Goal: Task Accomplishment & Management: Complete application form

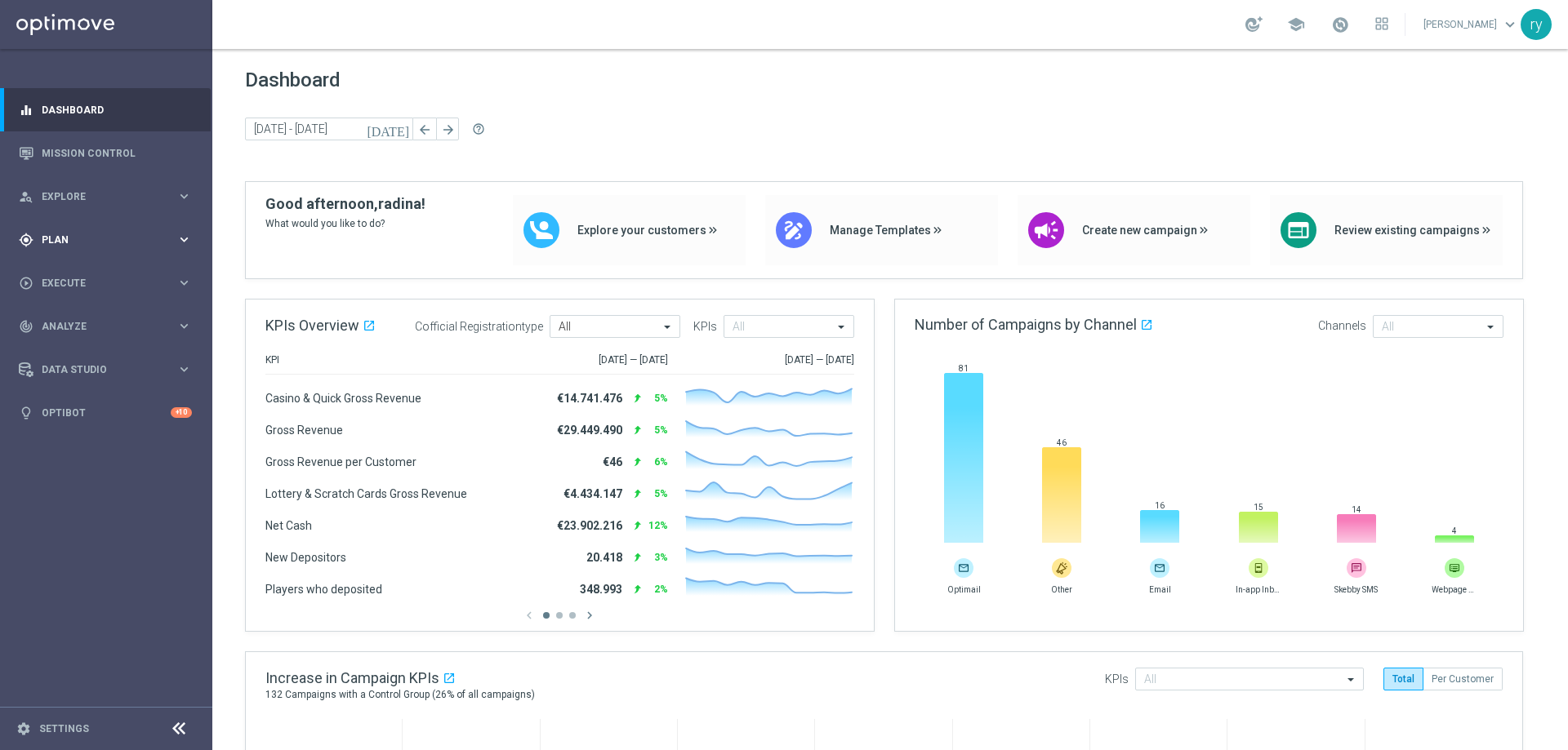
click at [151, 241] on span "Plan" at bounding box center [109, 240] width 135 height 10
click at [58, 324] on span "Templates" at bounding box center [102, 322] width 117 height 10
click at [77, 412] on div "play_circle_outline Execute" at bounding box center [98, 405] width 158 height 15
click at [124, 312] on link "Campaign Builder" at bounding box center [106, 316] width 127 height 13
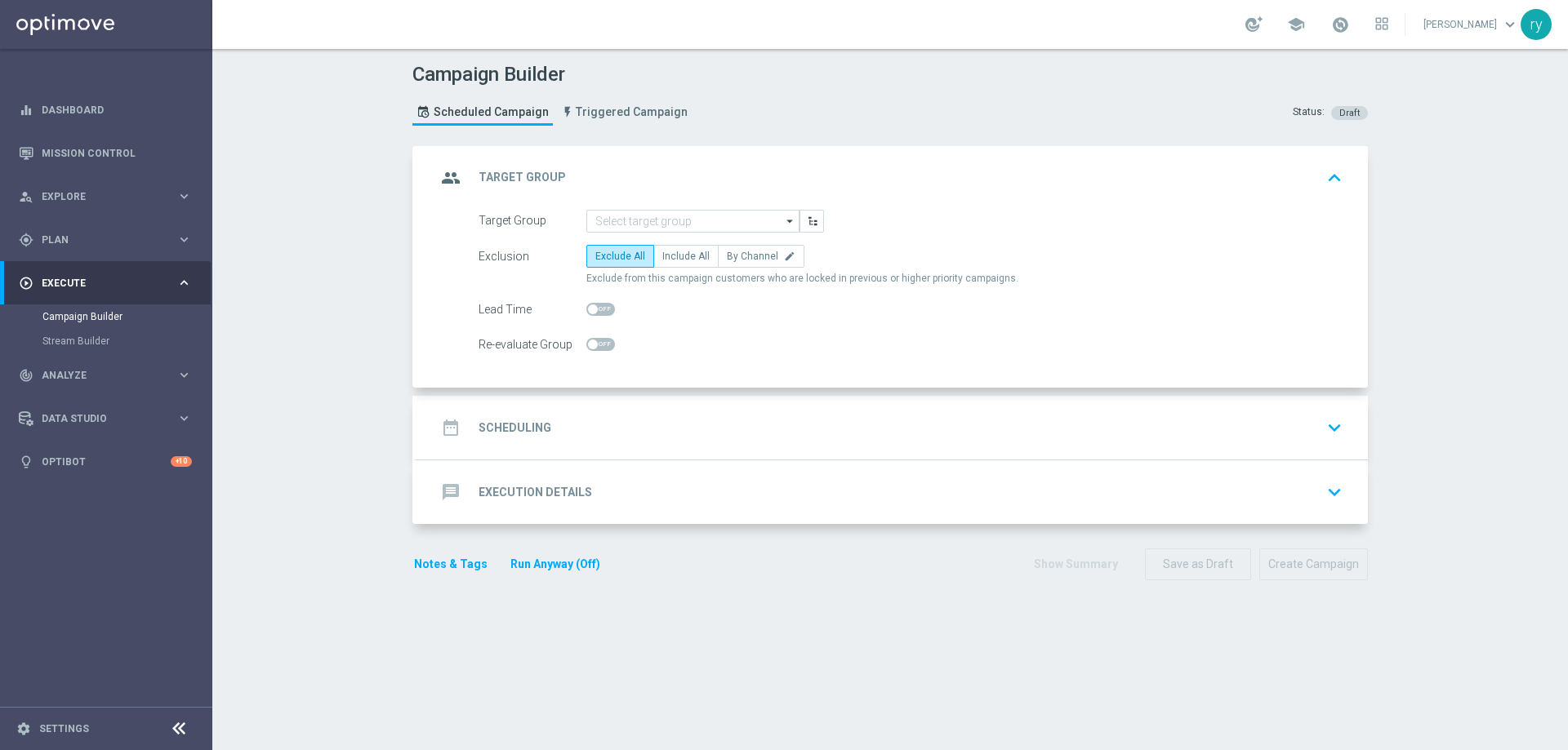
click at [653, 202] on div "group Target Group keyboard_arrow_up" at bounding box center [892, 178] width 951 height 64
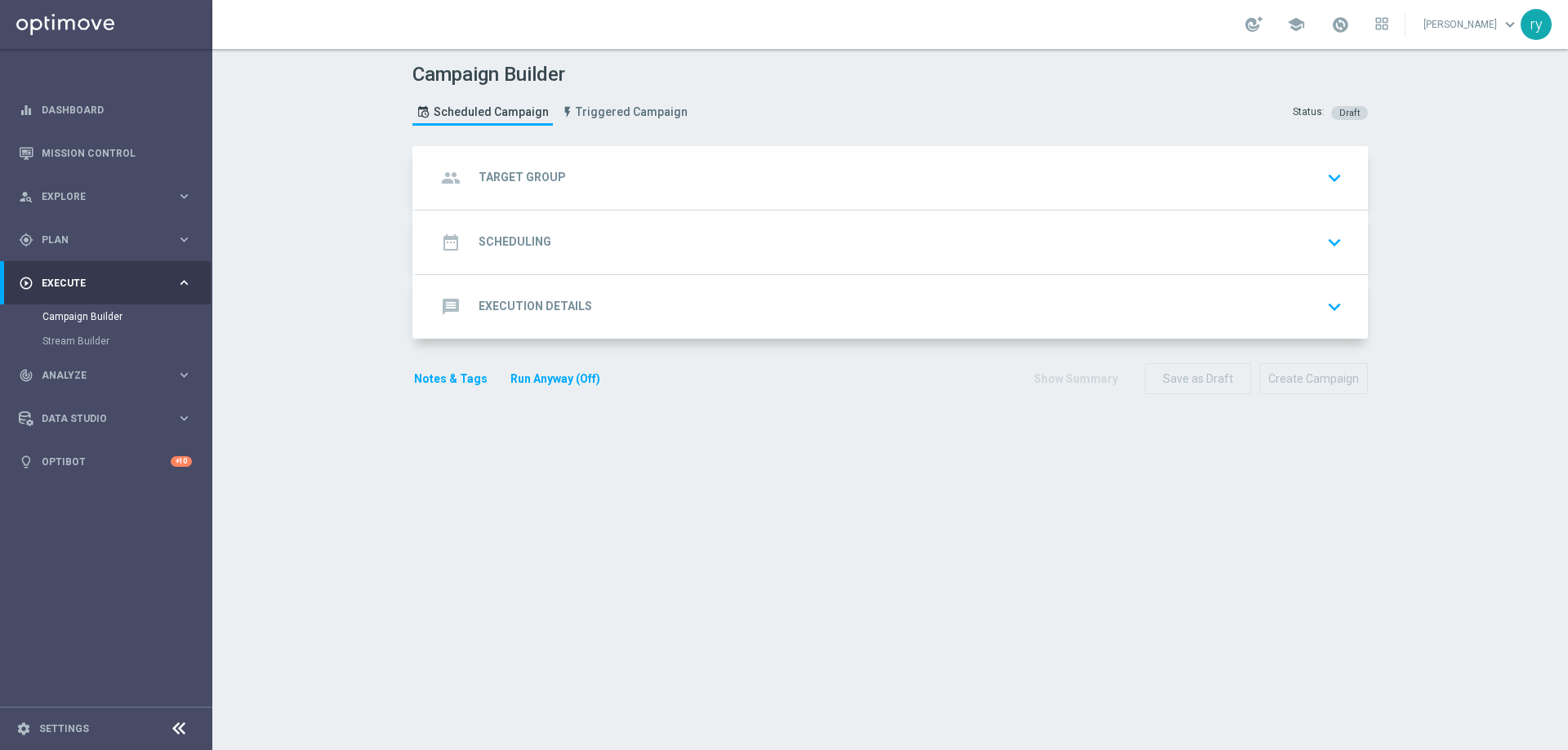
click at [650, 175] on div "group Target Group keyboard_arrow_down" at bounding box center [892, 179] width 912 height 31
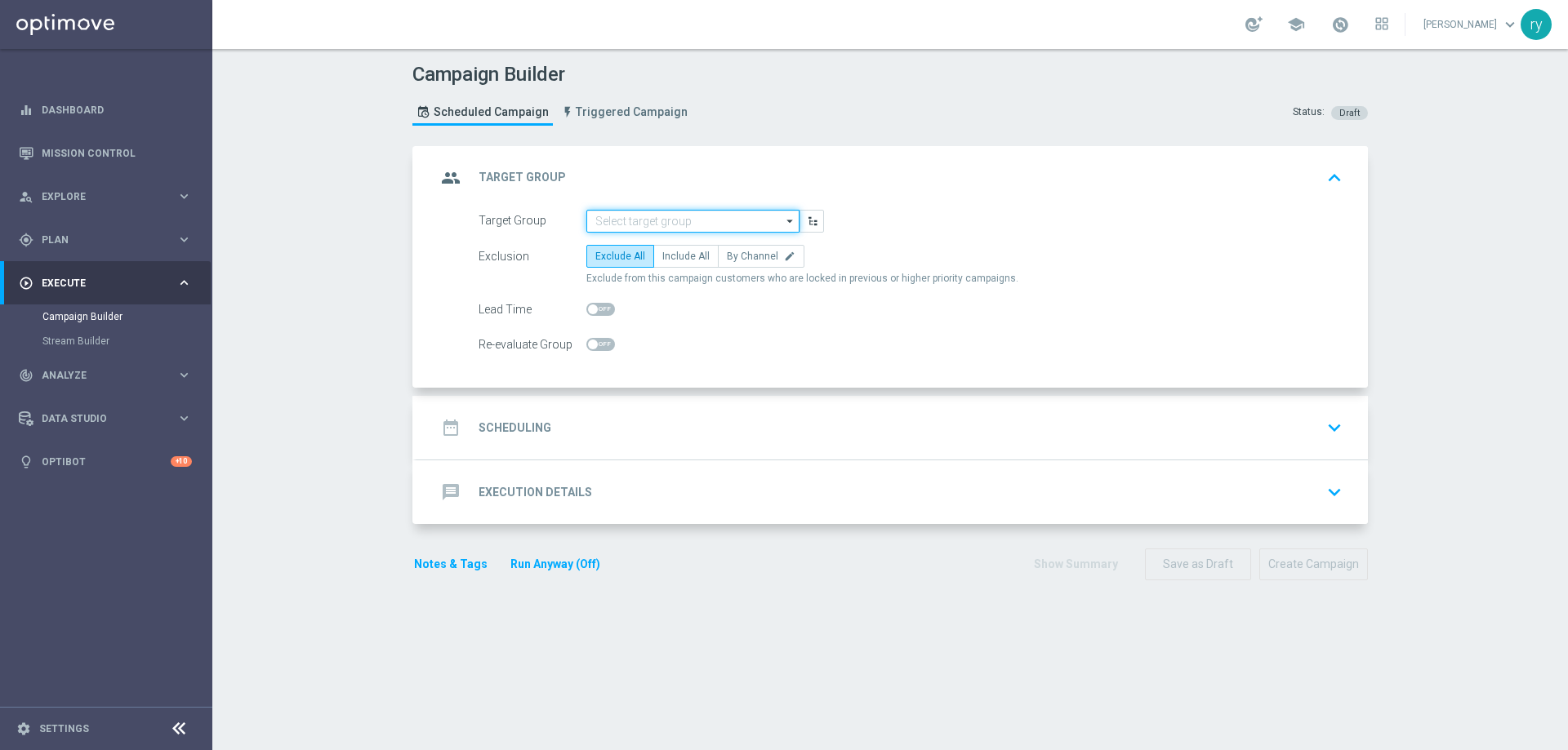
click at [641, 215] on input at bounding box center [693, 221] width 213 height 23
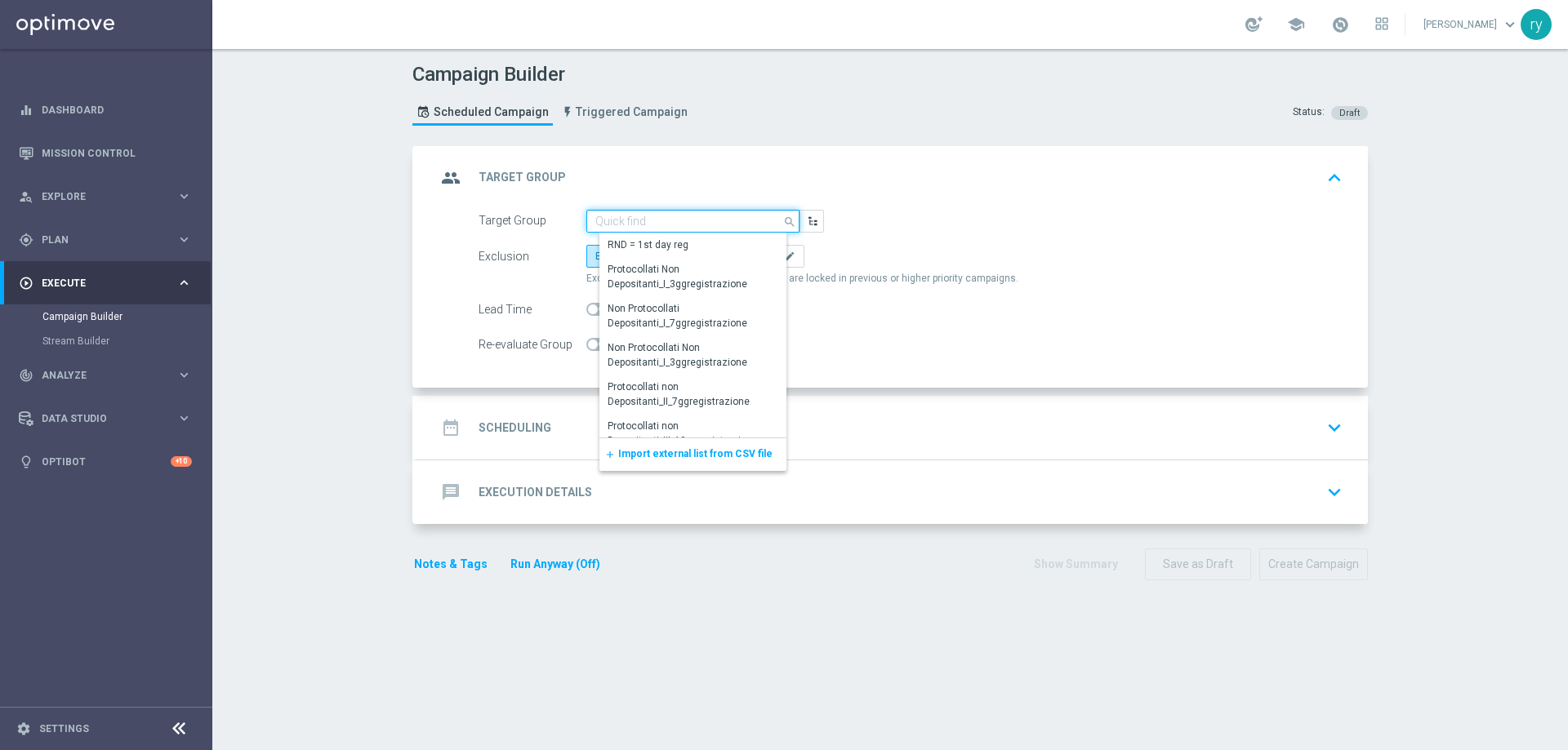
paste input "CASINO GOLD LOW 07 MODA <40"
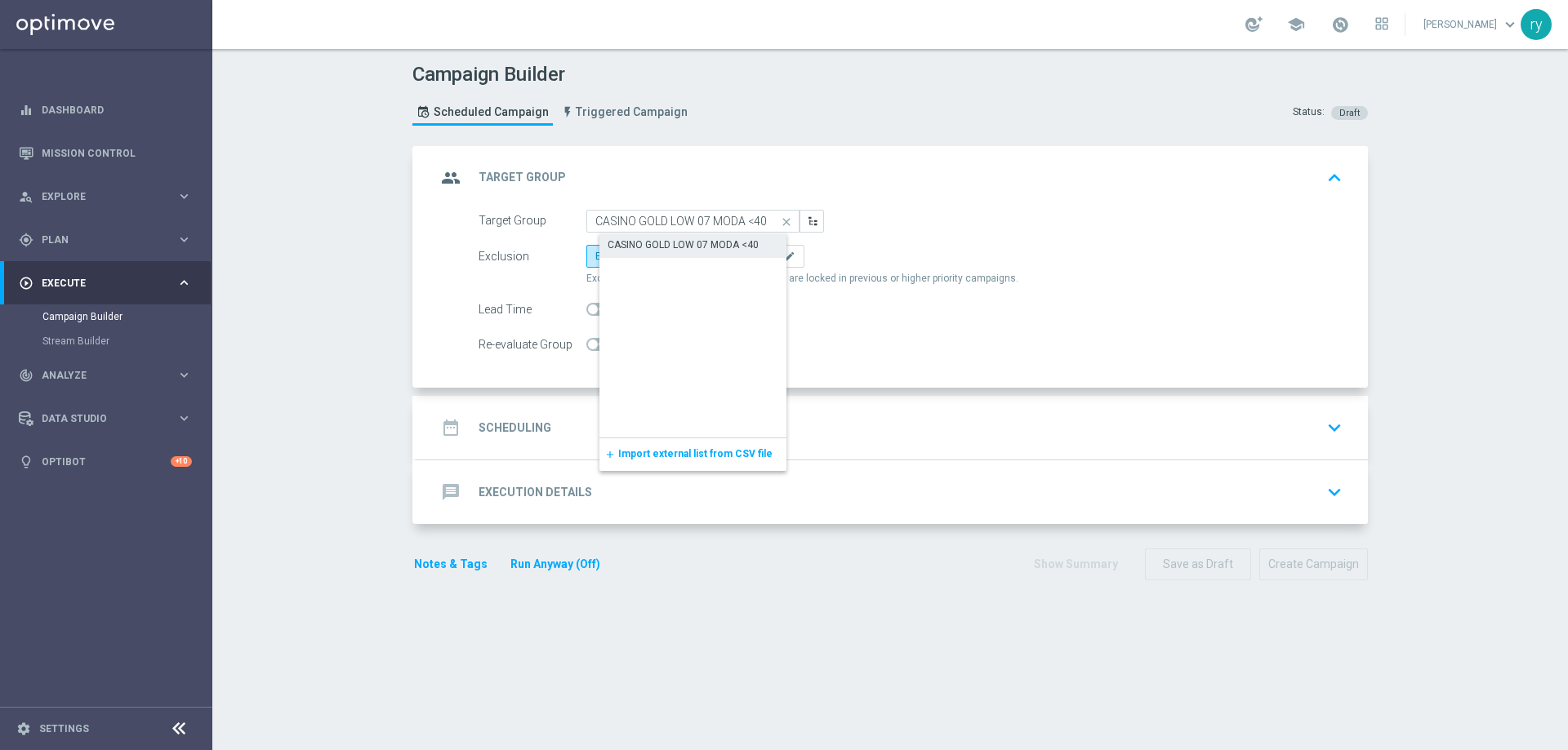
click at [641, 240] on div "CASINO GOLD LOW 07 MODA <40" at bounding box center [682, 245] width 151 height 15
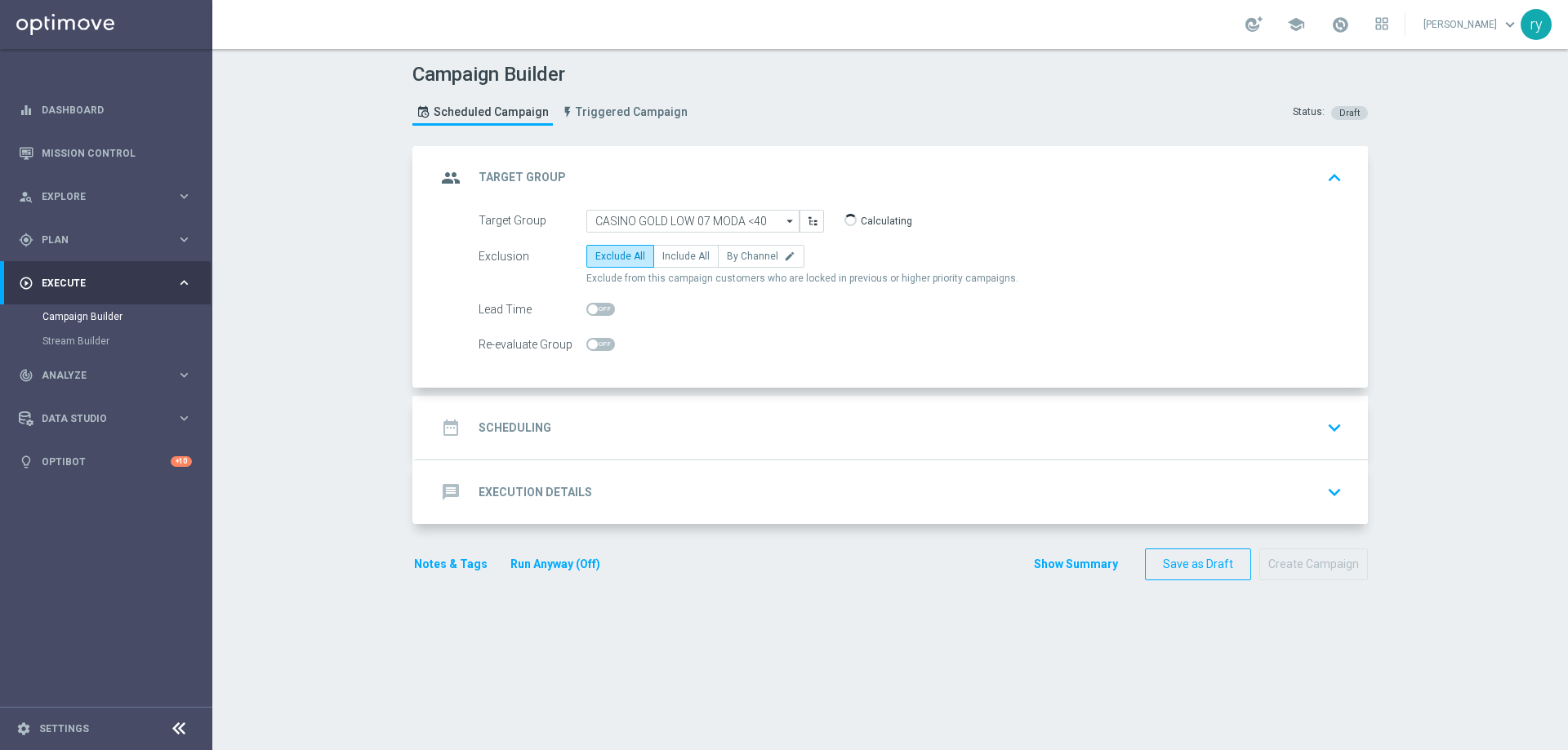
type input "CASINO GOLD LOW 07 MODA <40"
click at [662, 255] on span "Include All" at bounding box center [686, 256] width 47 height 11
click at [662, 255] on input "Include All" at bounding box center [667, 259] width 10 height 10
radio input "true"
click at [643, 411] on div "date_range Scheduling keyboard_arrow_down" at bounding box center [892, 428] width 951 height 64
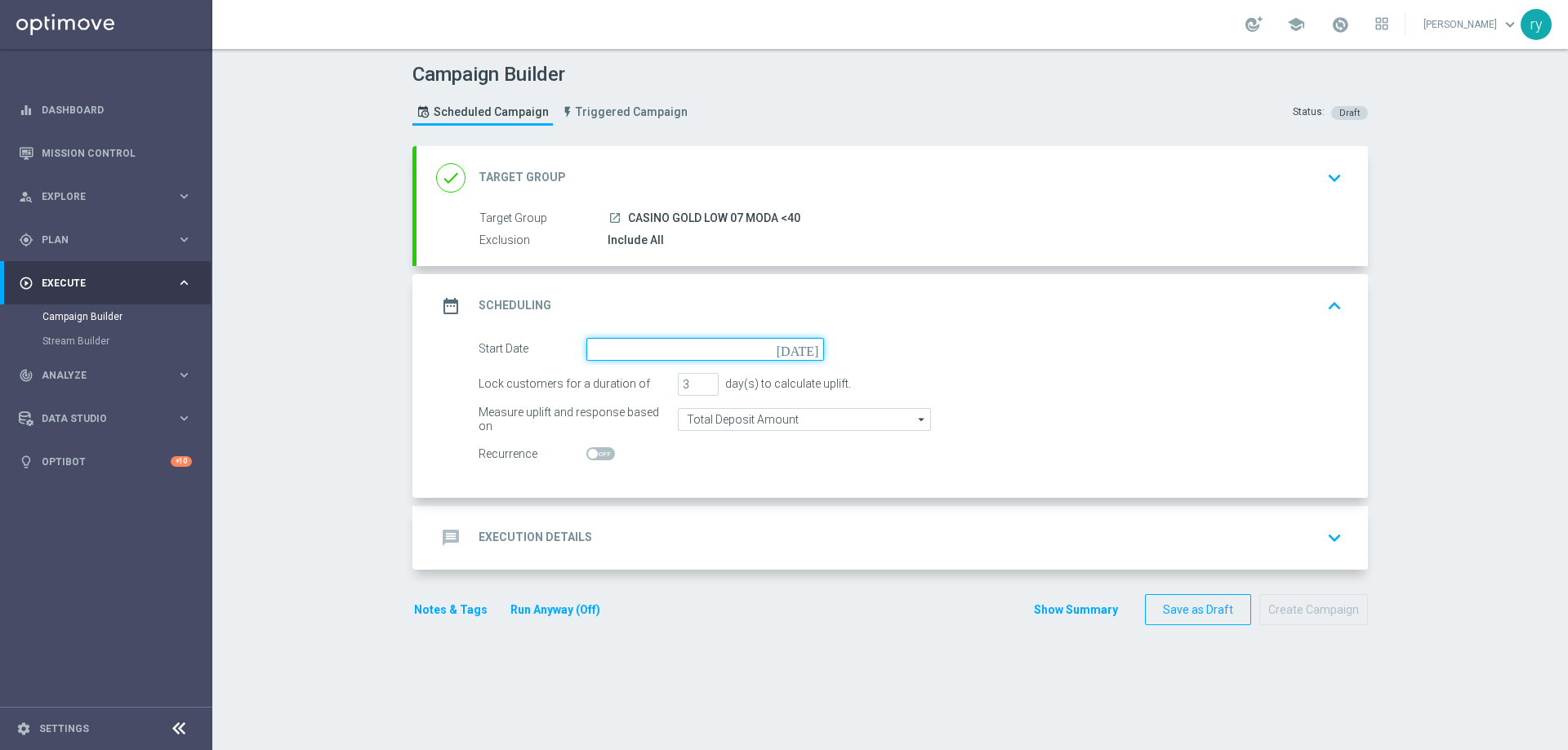
click at [720, 354] on input at bounding box center [705, 349] width 238 height 23
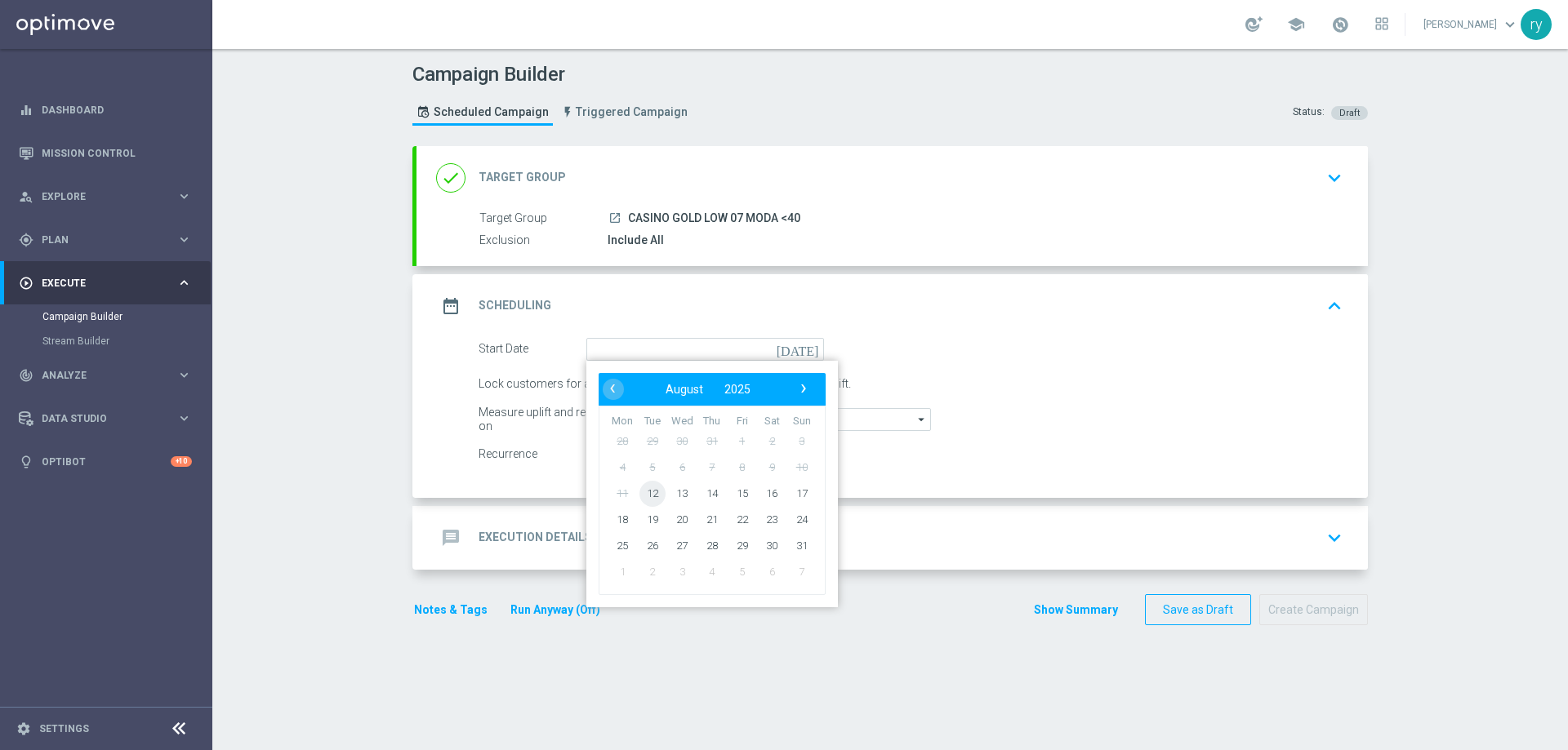
click at [643, 489] on span "12" at bounding box center [652, 493] width 26 height 26
type input "[DATE]"
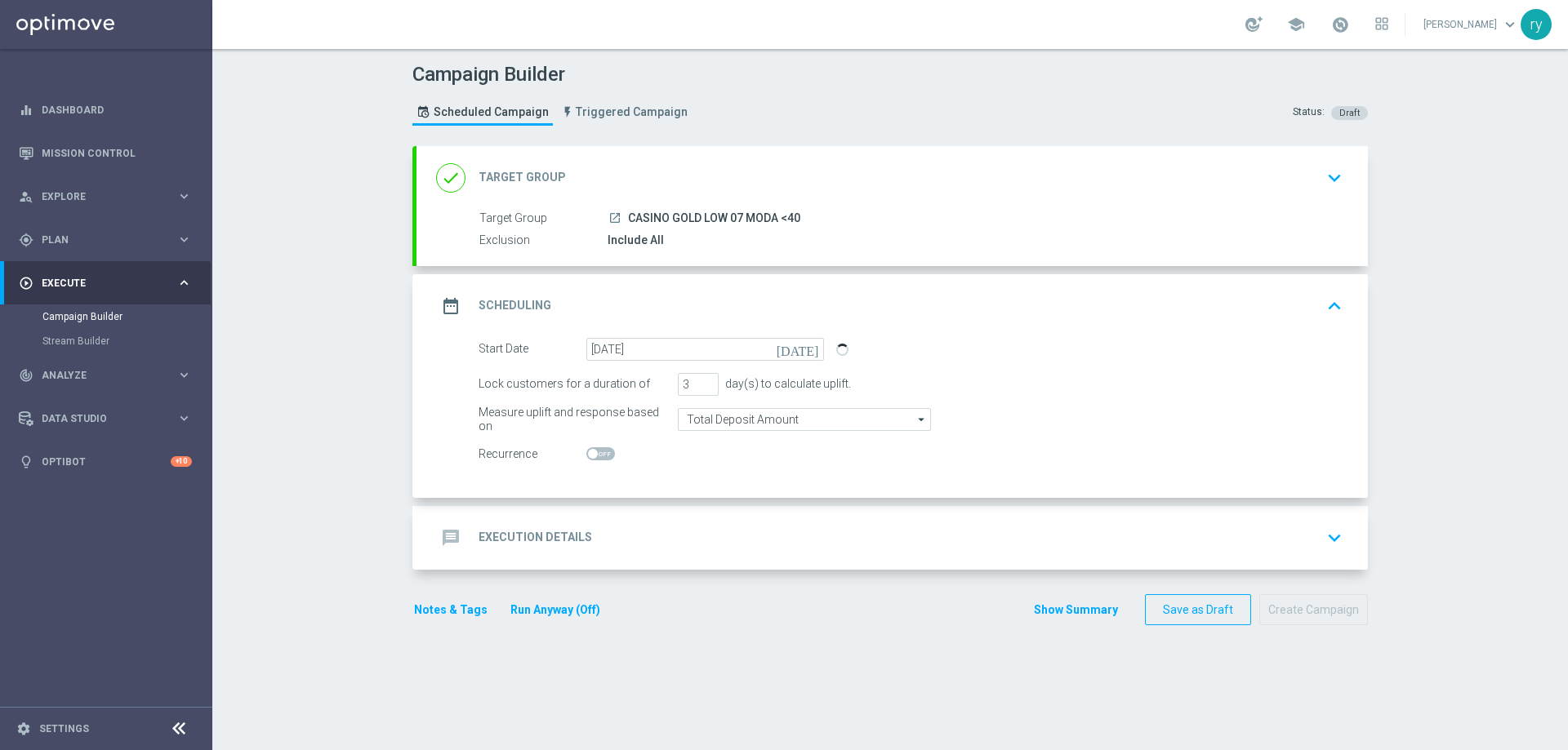
click at [749, 470] on div "Start Date [DATE] [DATE] Lock customers for a duration of 3 day(s) to calculate…" at bounding box center [892, 418] width 951 height 160
click at [695, 548] on div "message Execution Details keyboard_arrow_down" at bounding box center [892, 538] width 912 height 31
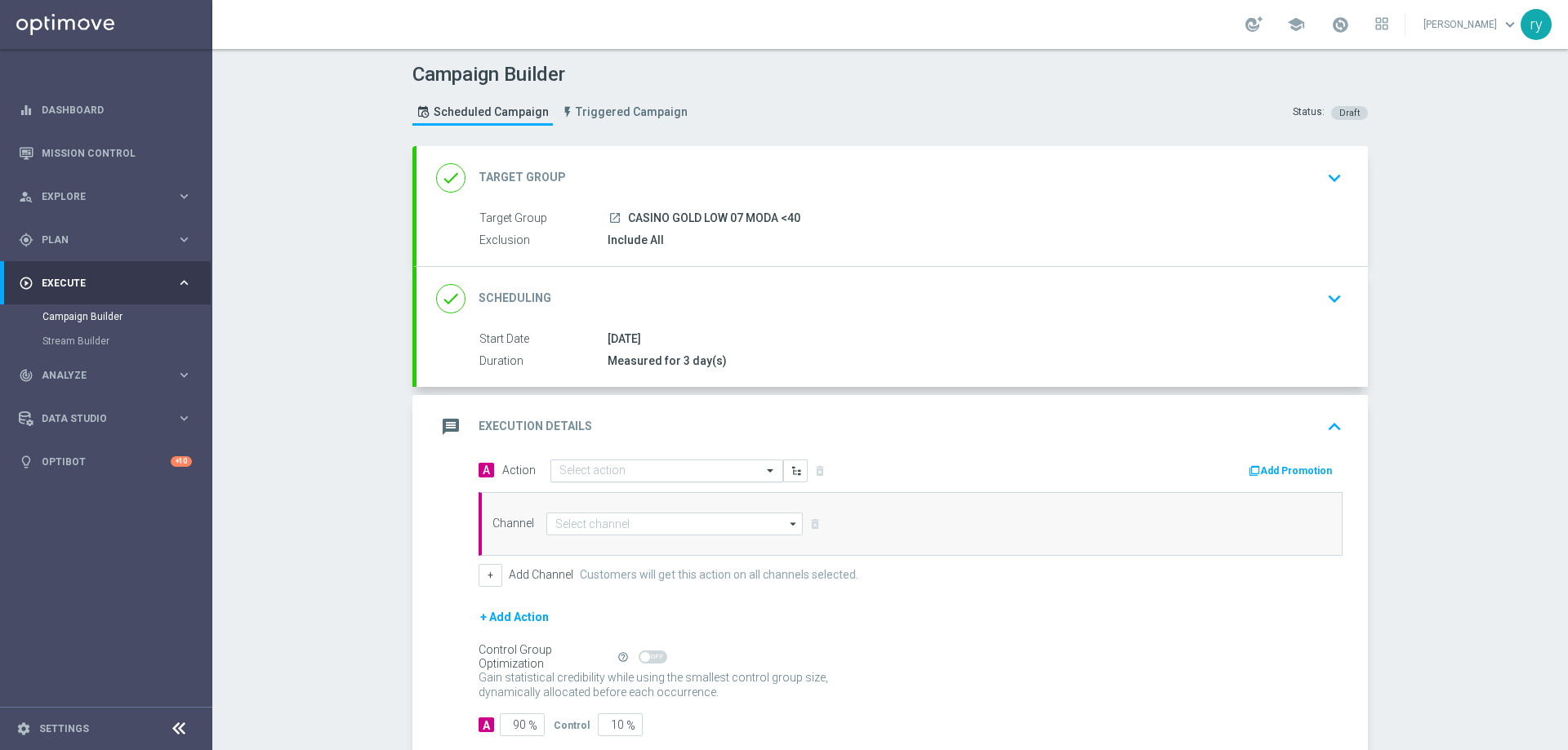
click at [625, 465] on input "text" at bounding box center [650, 471] width 182 height 14
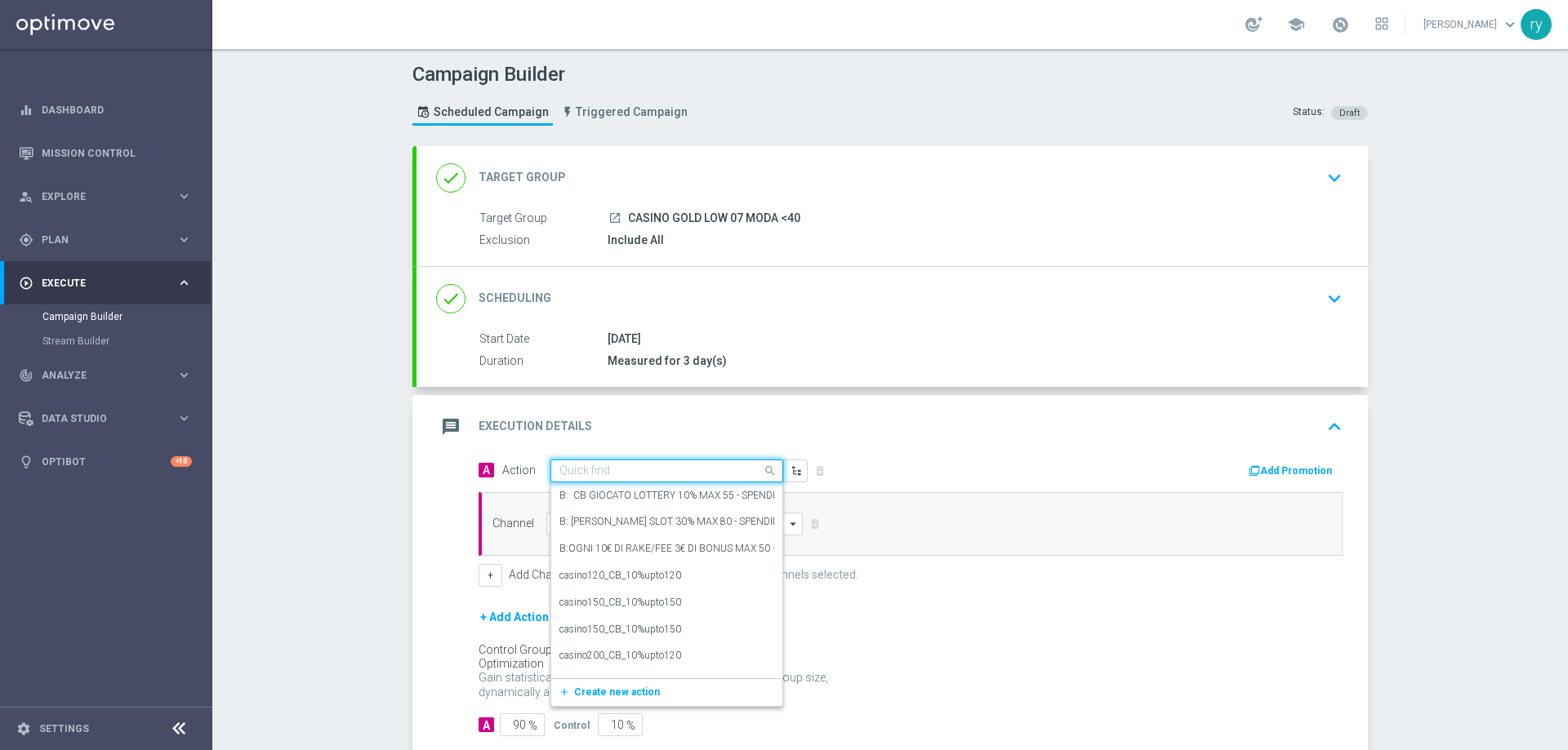
paste input "DEP 25 PER 15% FINO A 120"
type input "DEP 25 PER 15% FINO A 120"
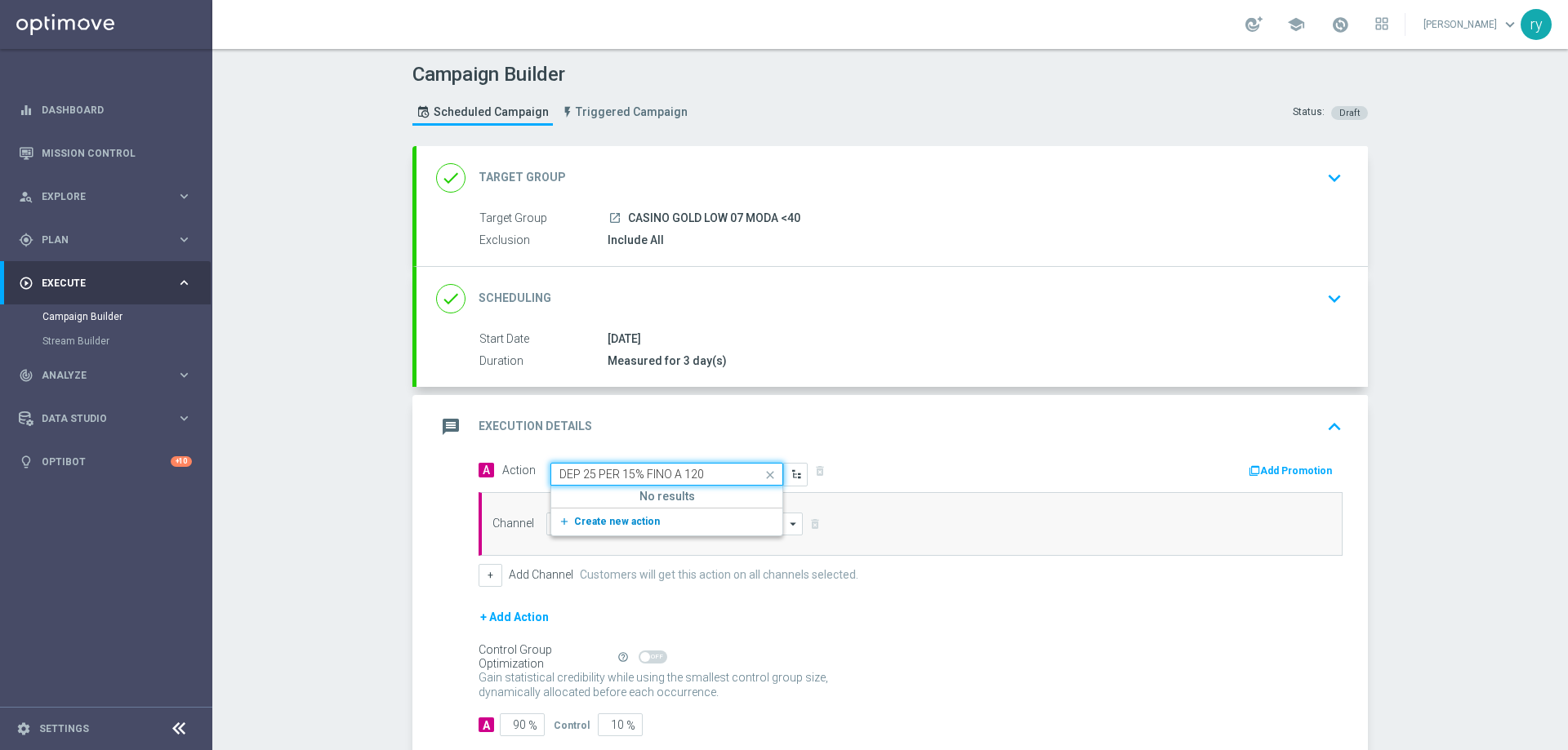
click at [632, 524] on span "Create new action" at bounding box center [617, 521] width 85 height 11
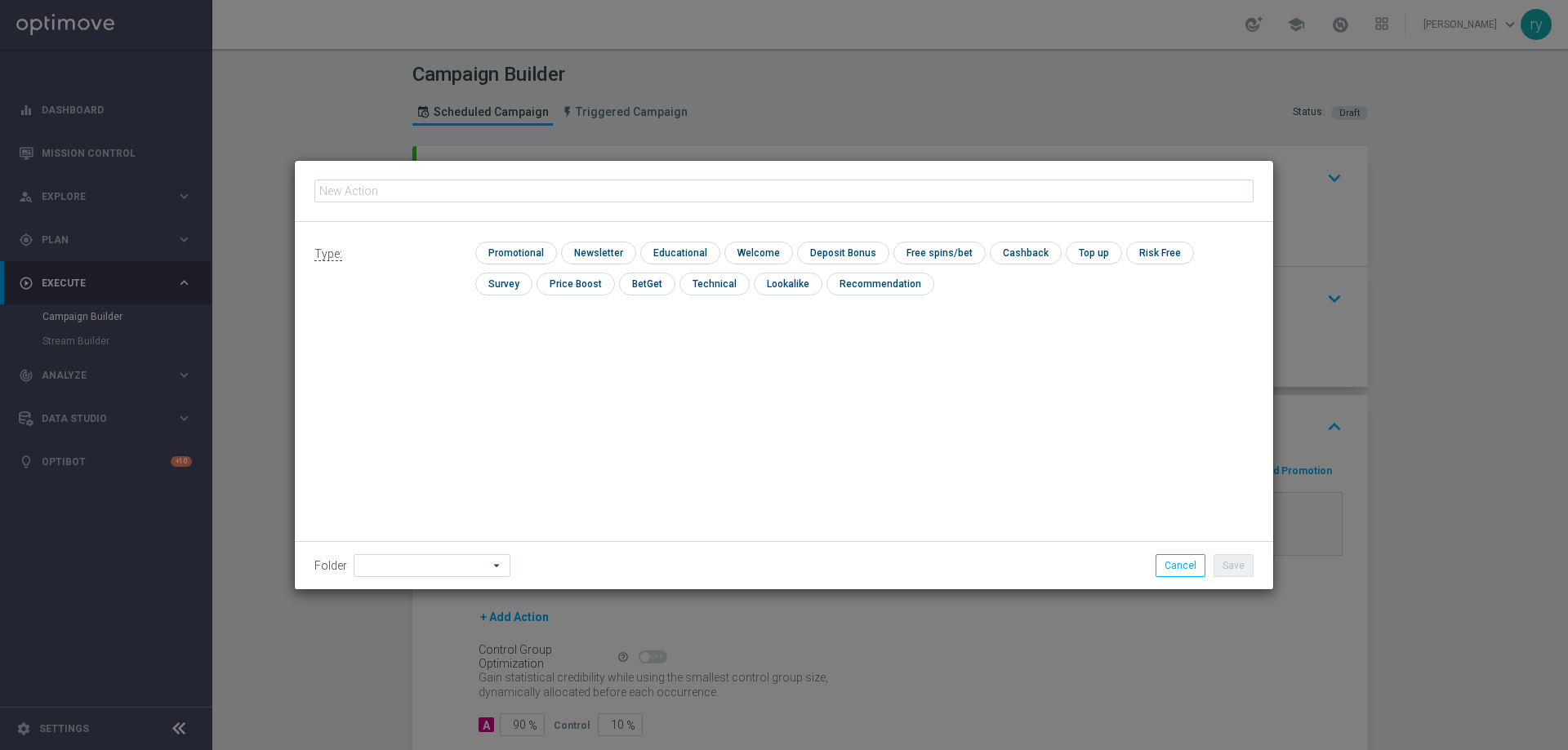
click at [415, 187] on input "text" at bounding box center [784, 191] width 939 height 23
type input "DEP 25 PER 15% FINO A 120"
click at [537, 253] on input "checkbox" at bounding box center [514, 252] width 78 height 22
checkbox input "true"
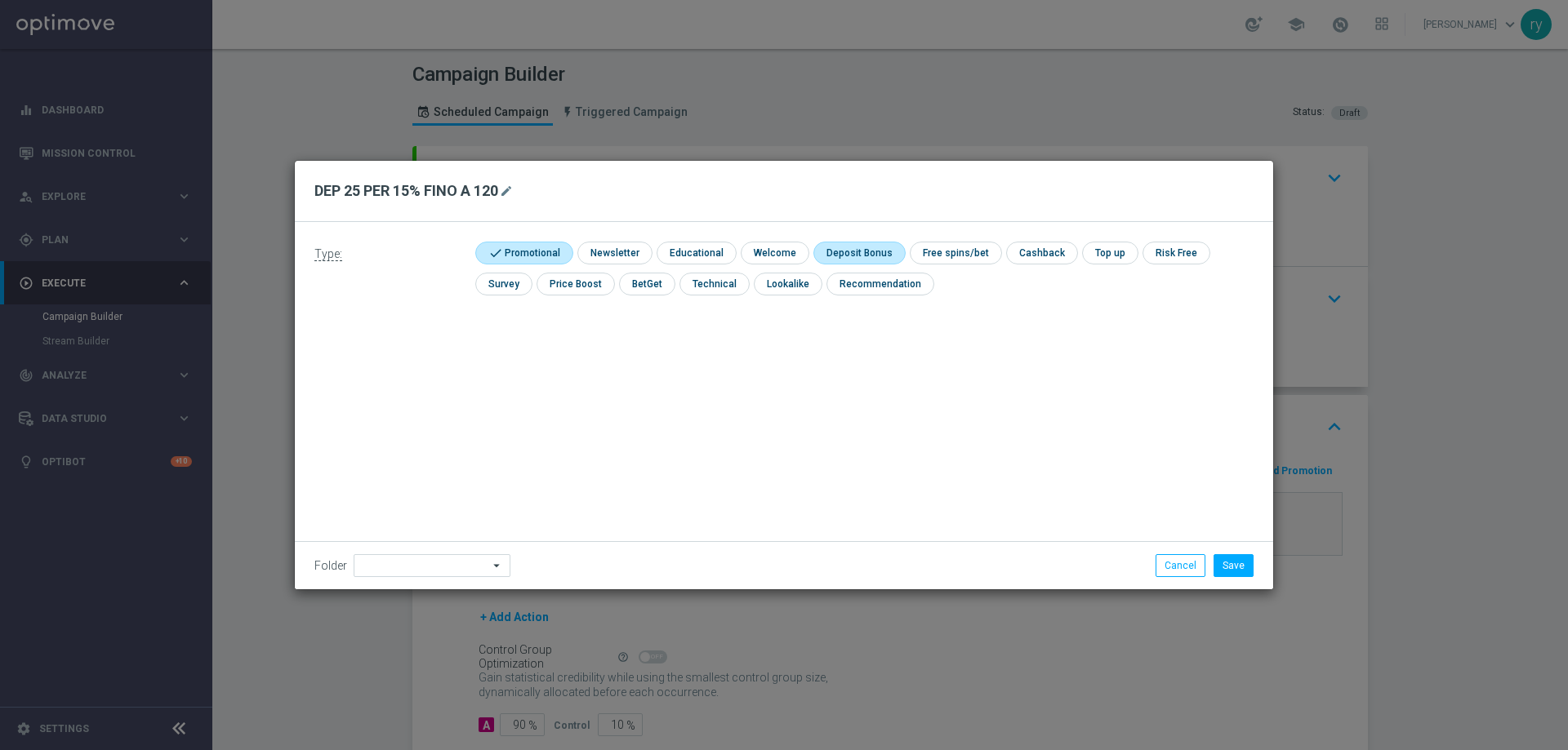
click at [890, 247] on input "checkbox" at bounding box center [857, 252] width 87 height 22
checkbox input "true"
click at [1110, 175] on div "DEP 25 PER 15% FINO A 120 mode_edit" at bounding box center [783, 192] width 978 height 61
click at [1234, 564] on button "Save" at bounding box center [1233, 565] width 40 height 23
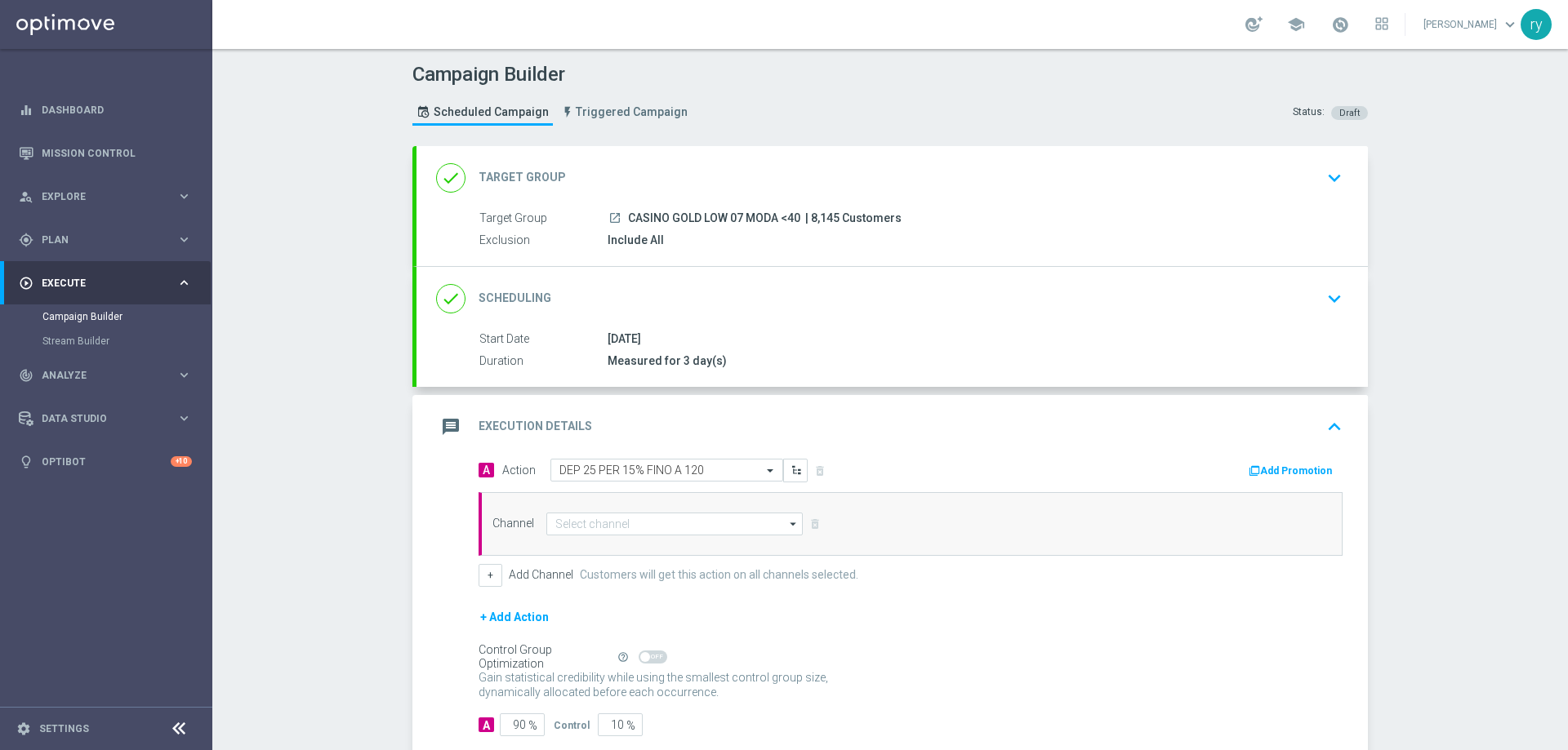
click at [1282, 463] on button "Add Promotion" at bounding box center [1292, 471] width 91 height 18
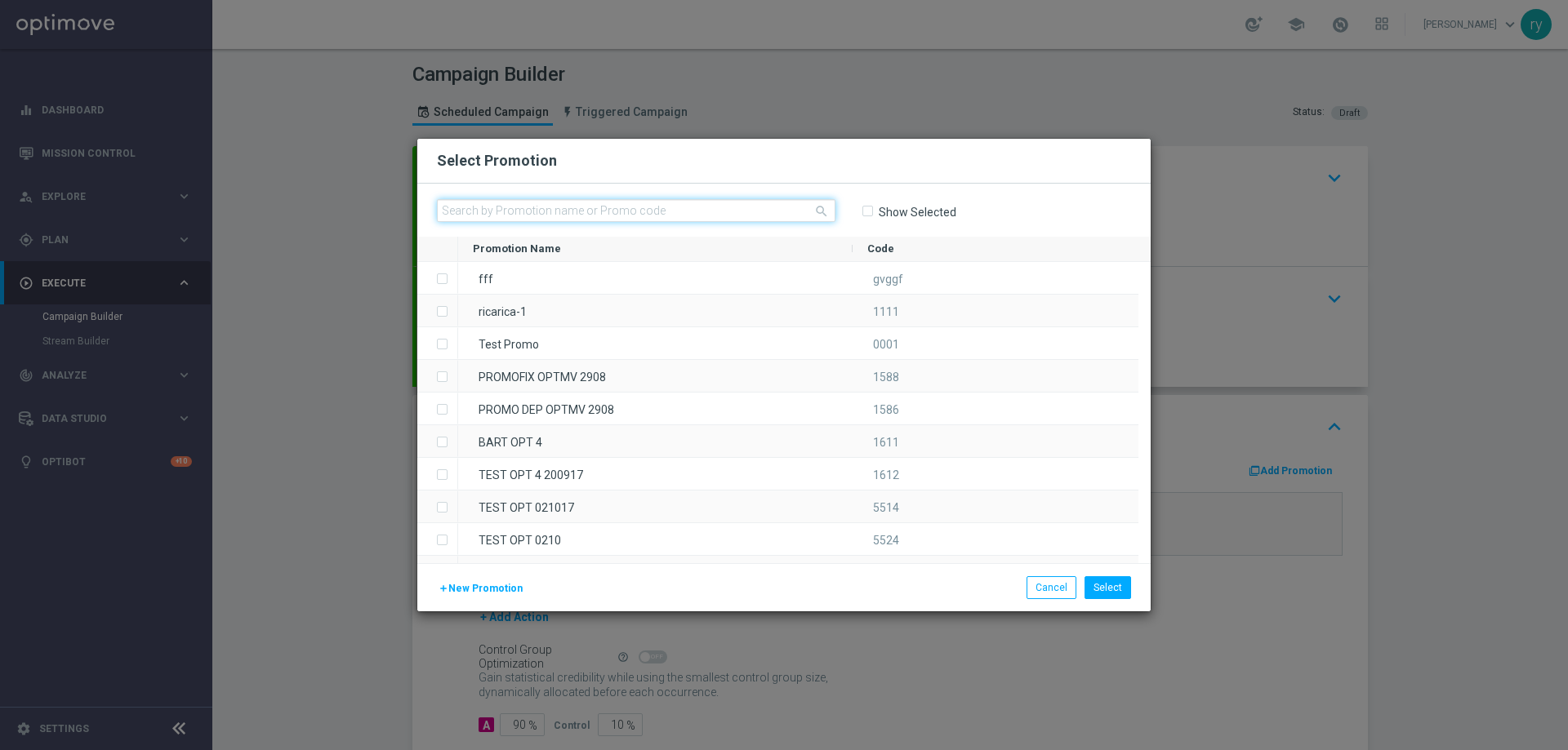
click at [513, 201] on input "text" at bounding box center [635, 211] width 398 height 23
paste input "332554"
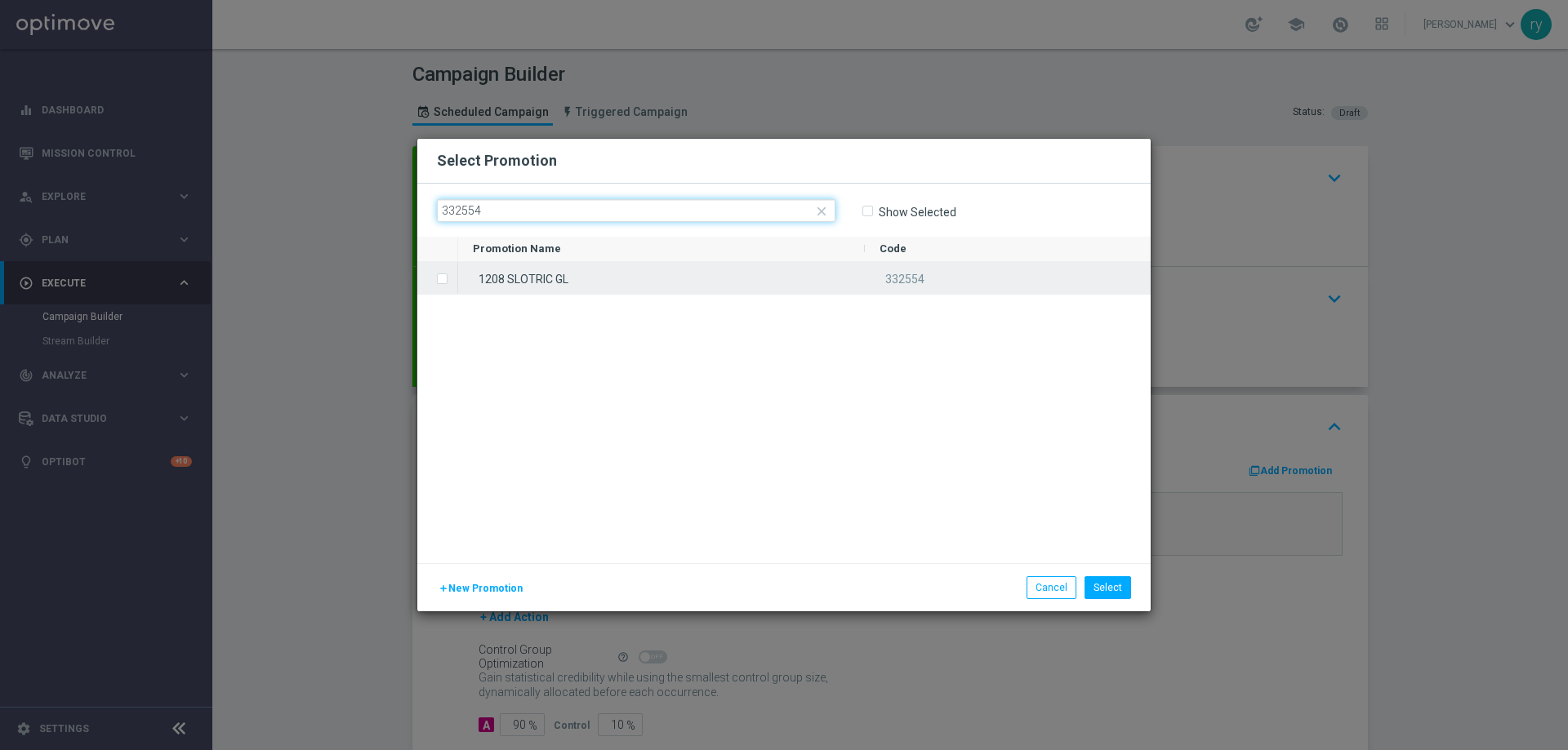
type input "332554"
click at [452, 282] on label "Press SPACE to select this row." at bounding box center [455, 280] width 6 height 15
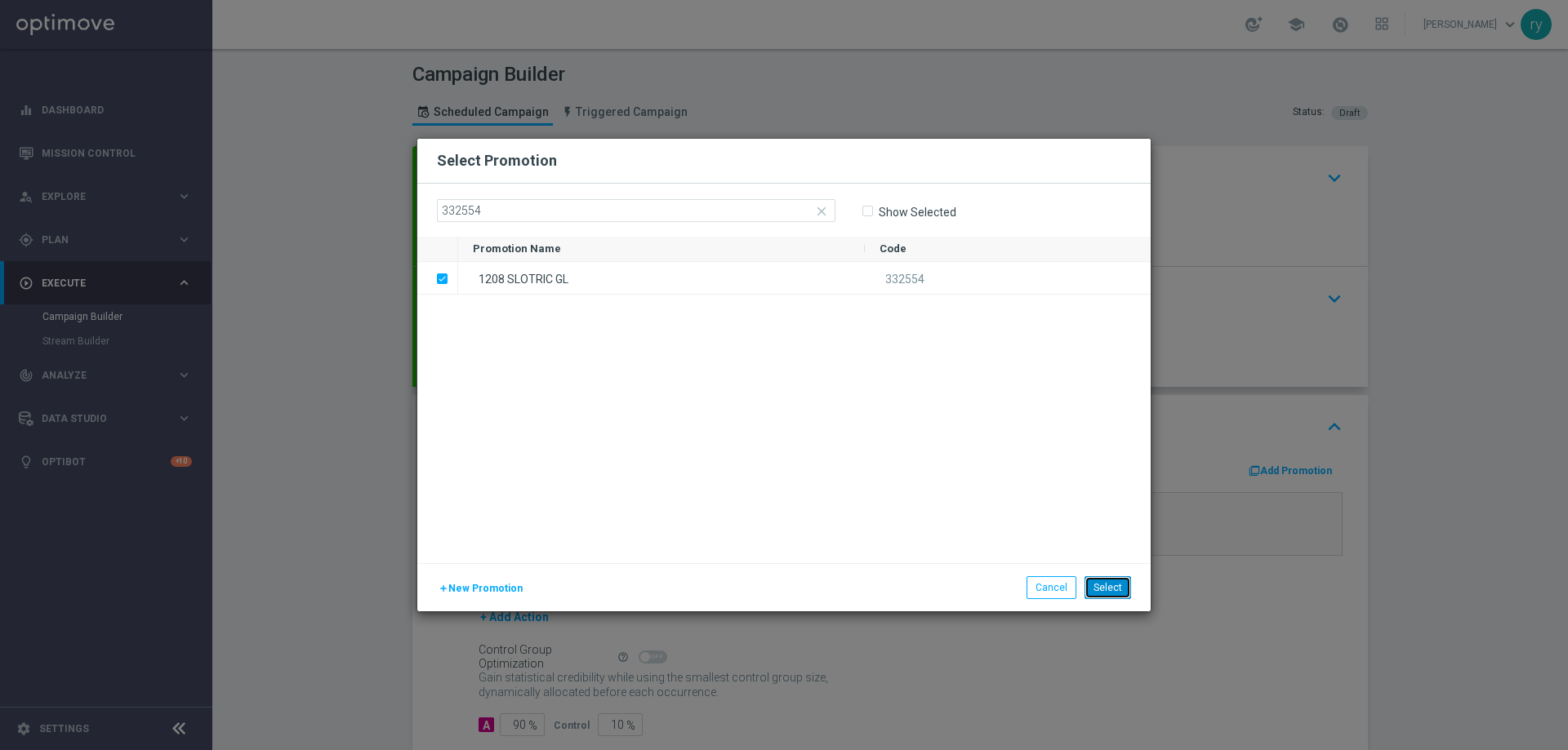
click at [1106, 590] on button "Select" at bounding box center [1107, 588] width 46 height 23
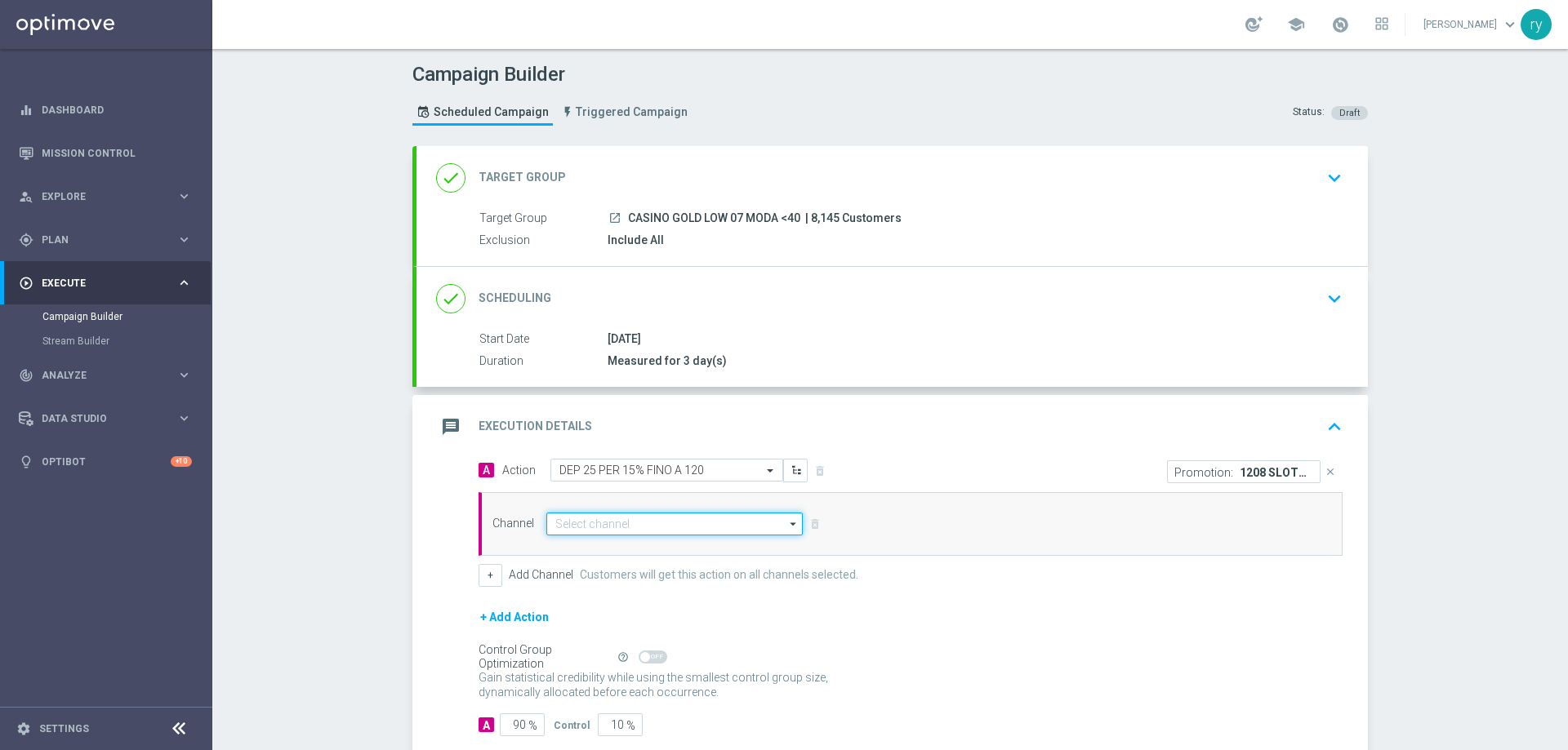
click at [599, 527] on input at bounding box center [674, 524] width 256 height 23
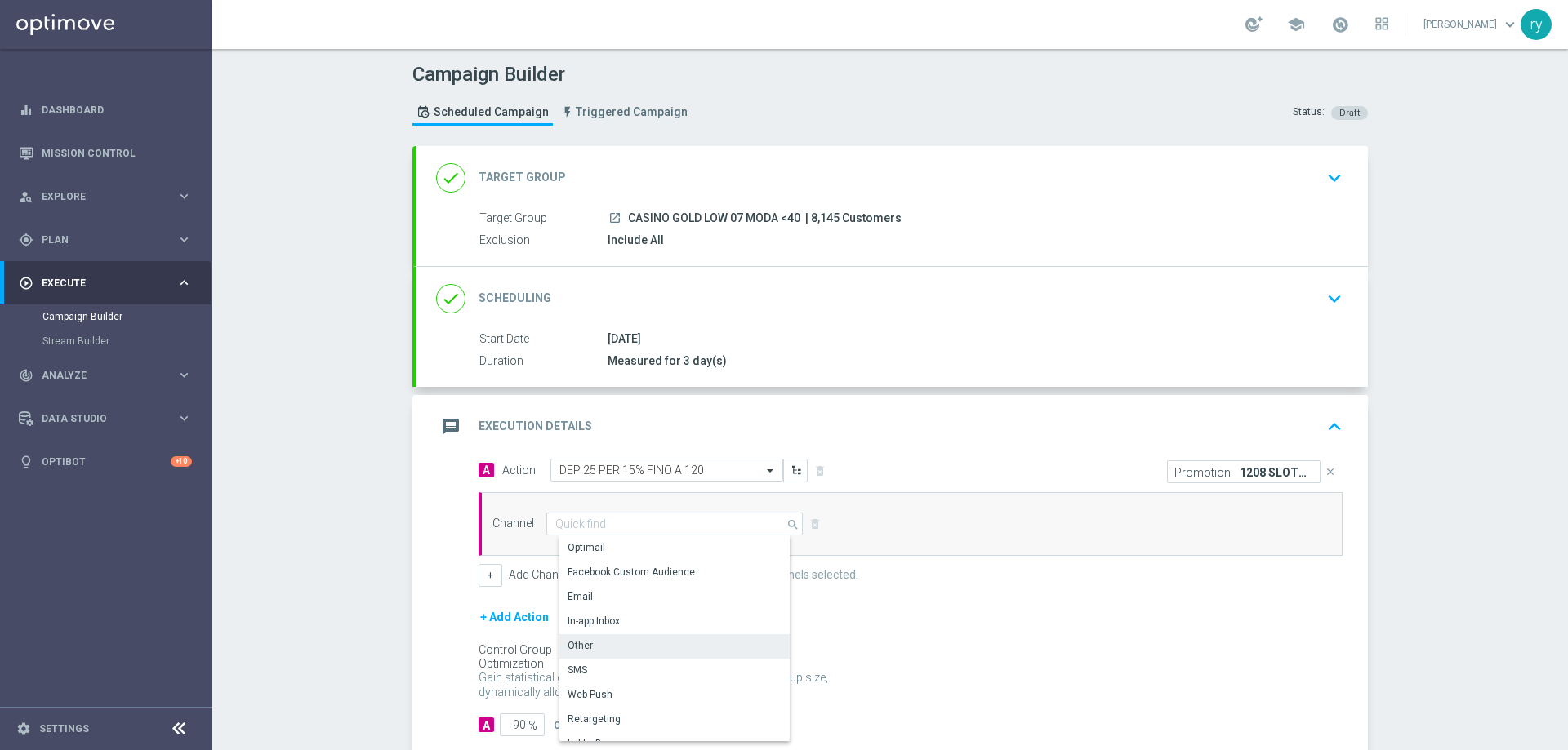
click at [598, 649] on div "Other" at bounding box center [680, 645] width 243 height 23
type input "Other"
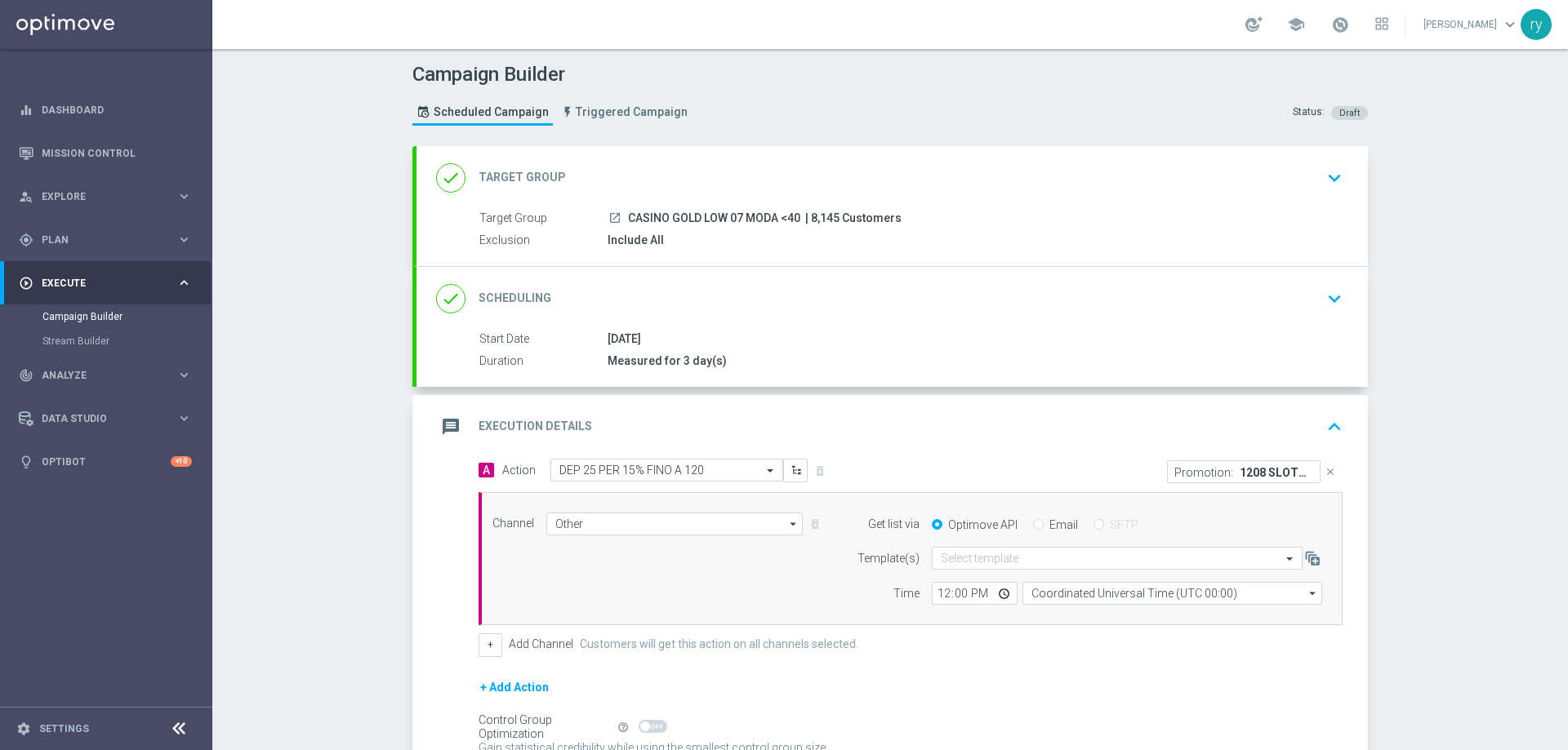
click at [1064, 530] on label "Email" at bounding box center [1063, 524] width 29 height 15
click at [1044, 530] on input "Email" at bounding box center [1038, 526] width 10 height 10
radio input "true"
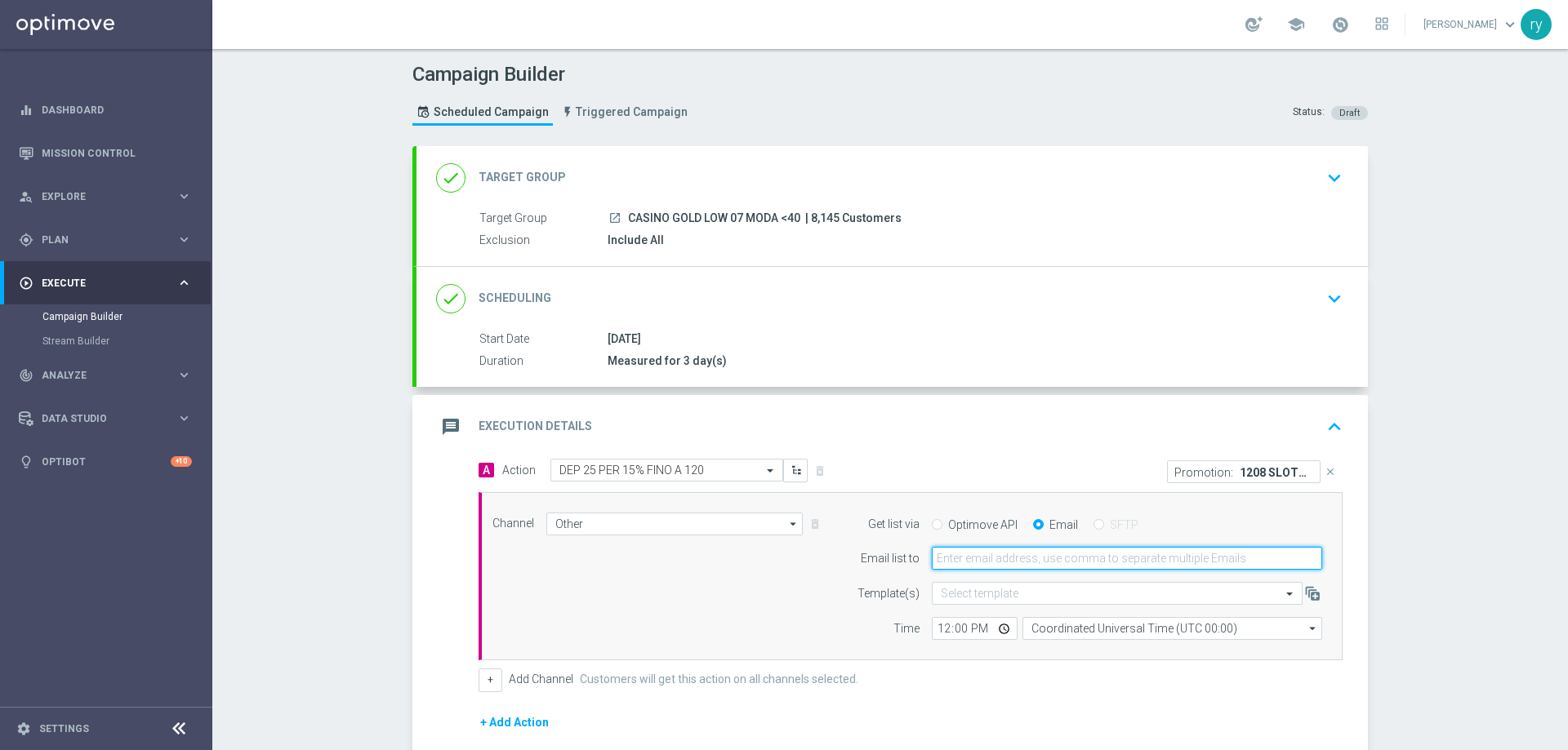
click at [1035, 558] on input "email" at bounding box center [1126, 558] width 390 height 23
type input "[EMAIL_ADDRESS][DOMAIN_NAME]"
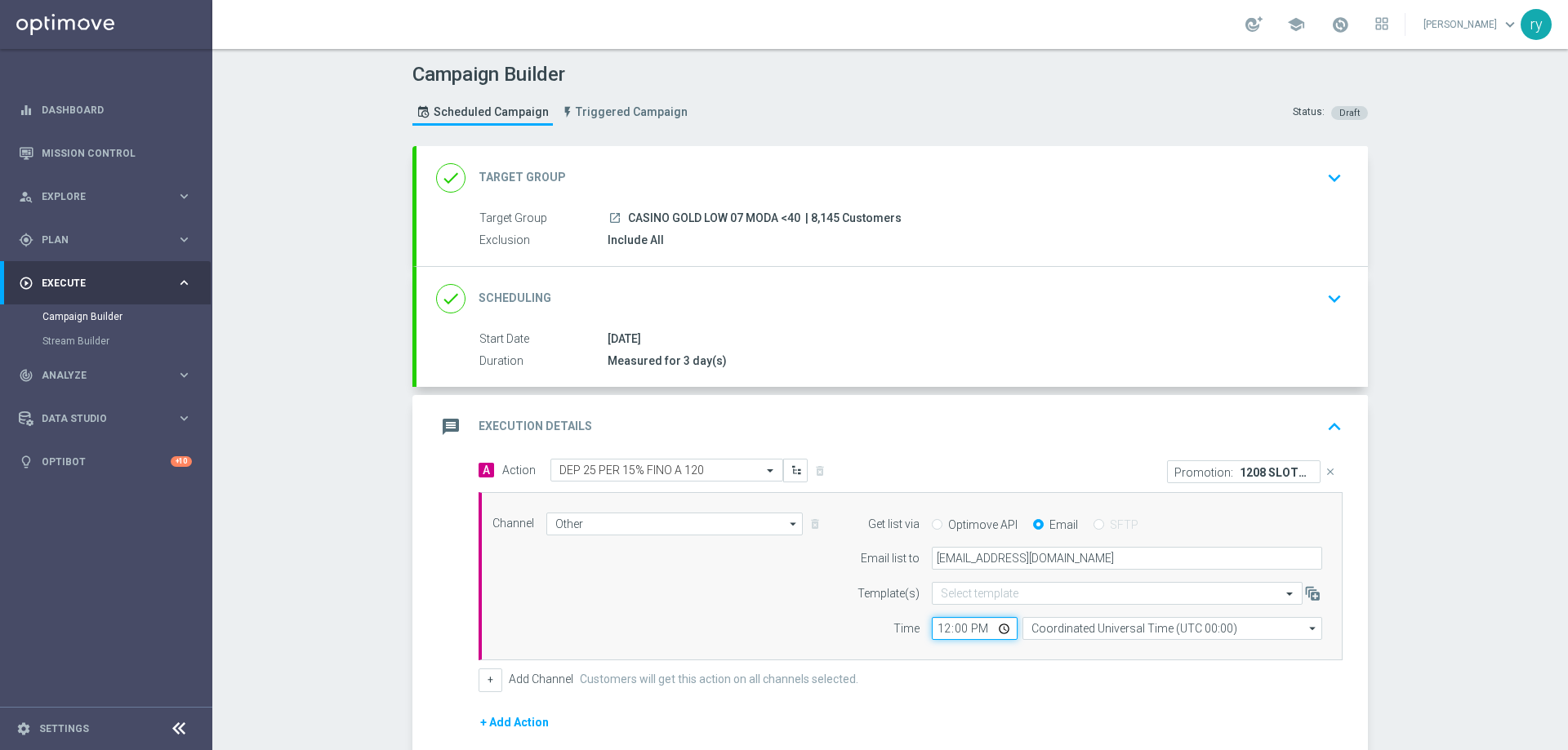
click at [936, 628] on input "12:00" at bounding box center [974, 629] width 85 height 23
type input "16:30"
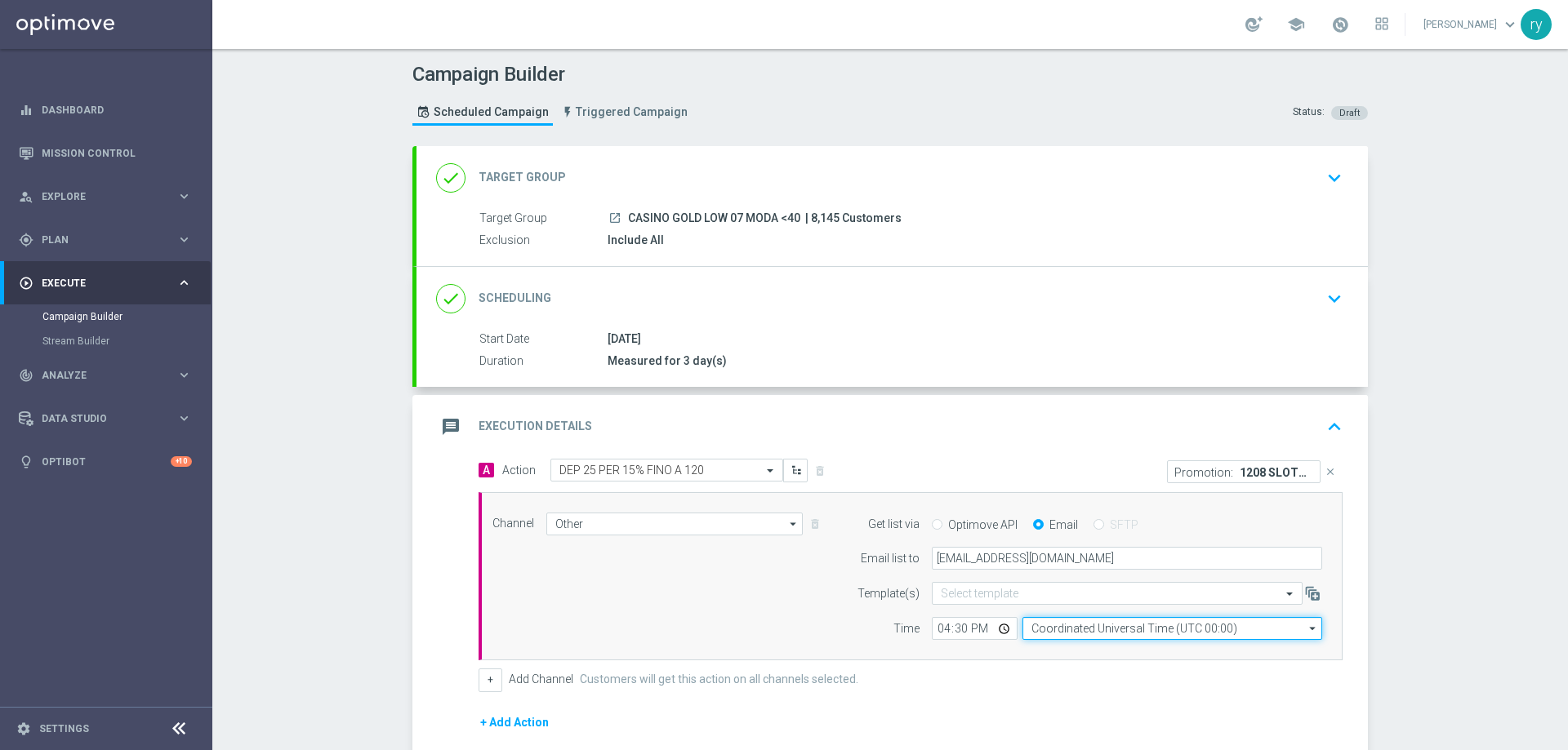
click at [1066, 621] on input "Coordinated Universal Time (UTC 00:00)" at bounding box center [1172, 629] width 300 height 23
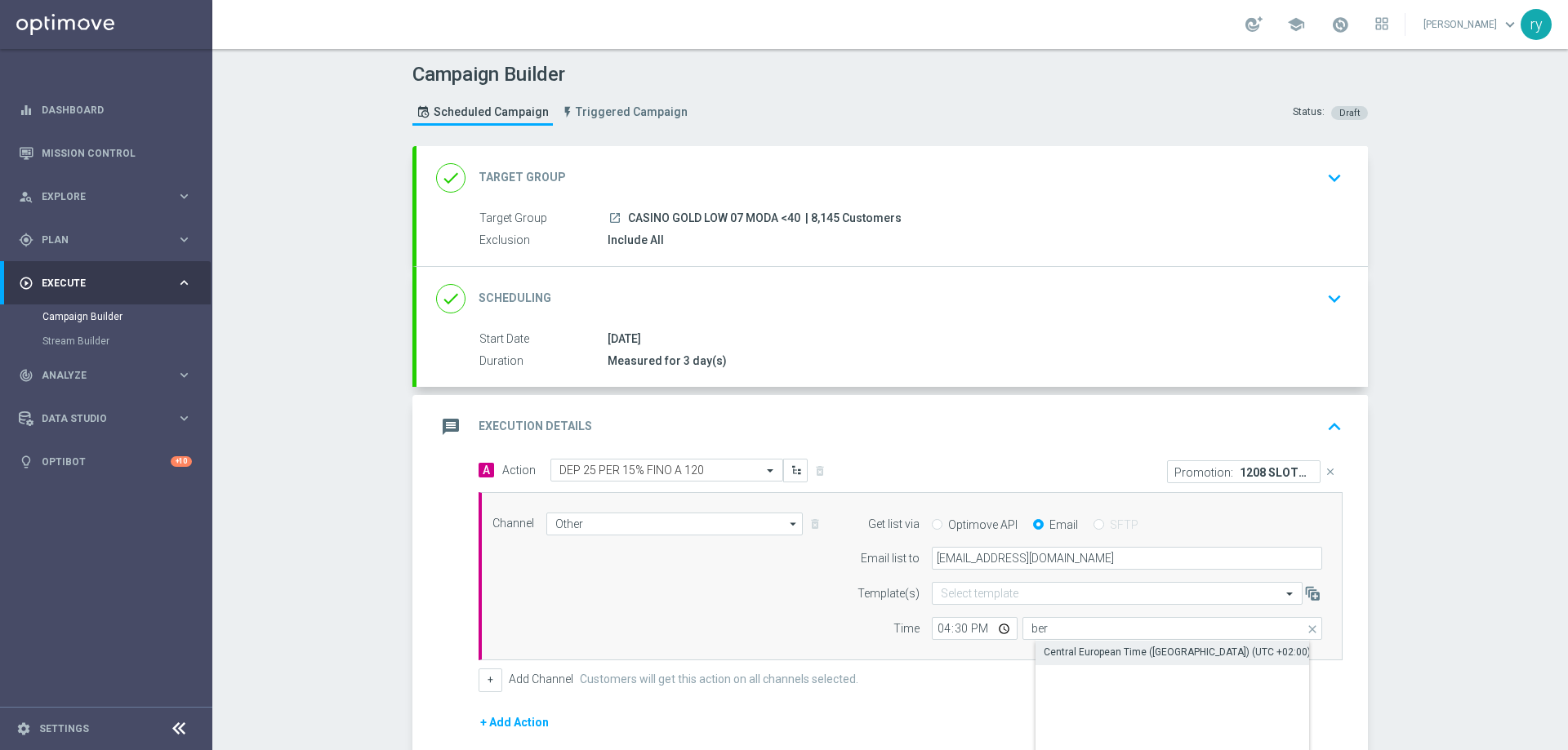
click at [1094, 647] on div "Central European Time ([GEOGRAPHIC_DATA]) (UTC +02:00)" at bounding box center [1177, 652] width 267 height 15
type input "Central European Time ([GEOGRAPHIC_DATA]) (UTC +02:00)"
click at [856, 616] on form "Template(s) Select template Time 16:30 Central European Time ([GEOGRAPHIC_DATA]…" at bounding box center [1085, 611] width 474 height 58
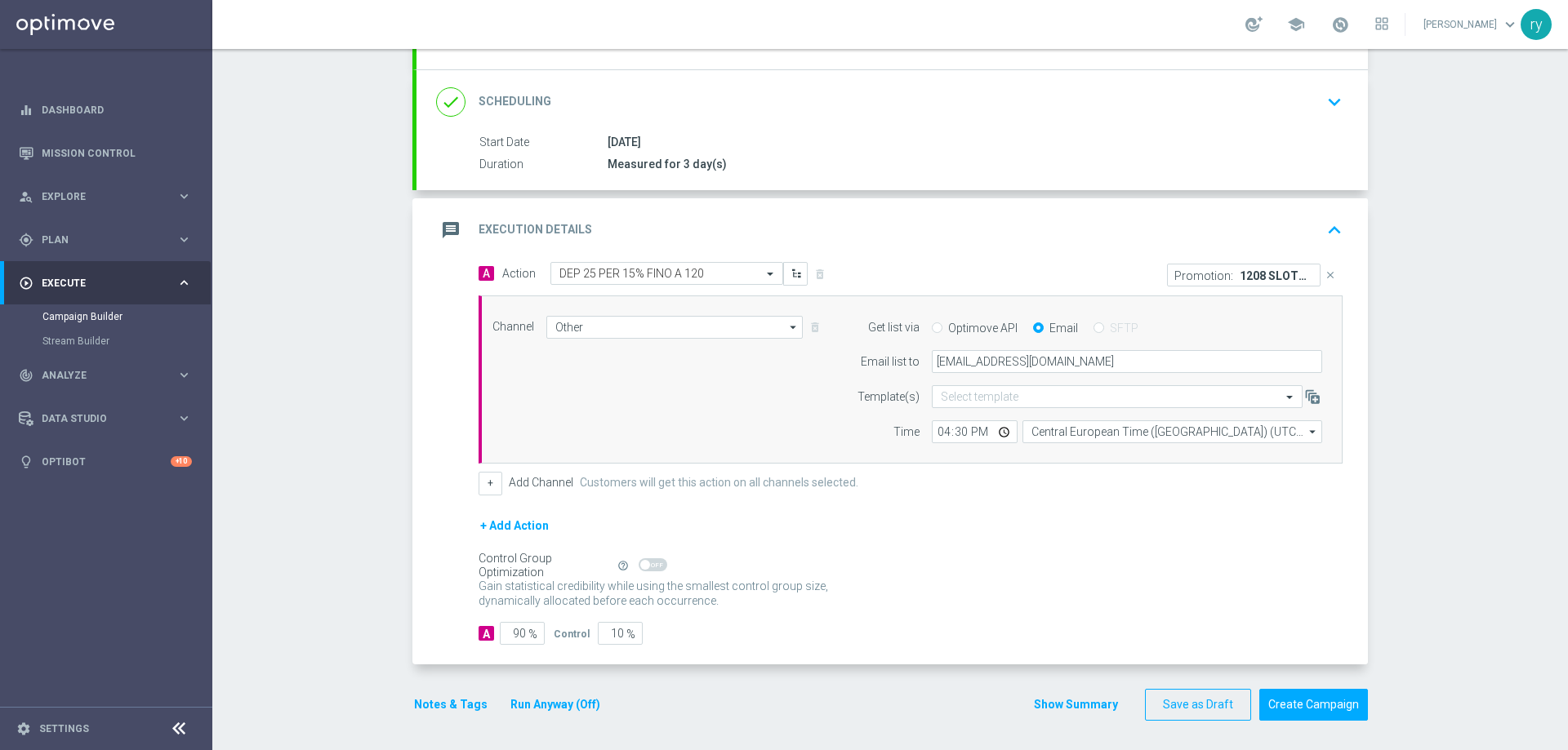
scroll to position [200, 0]
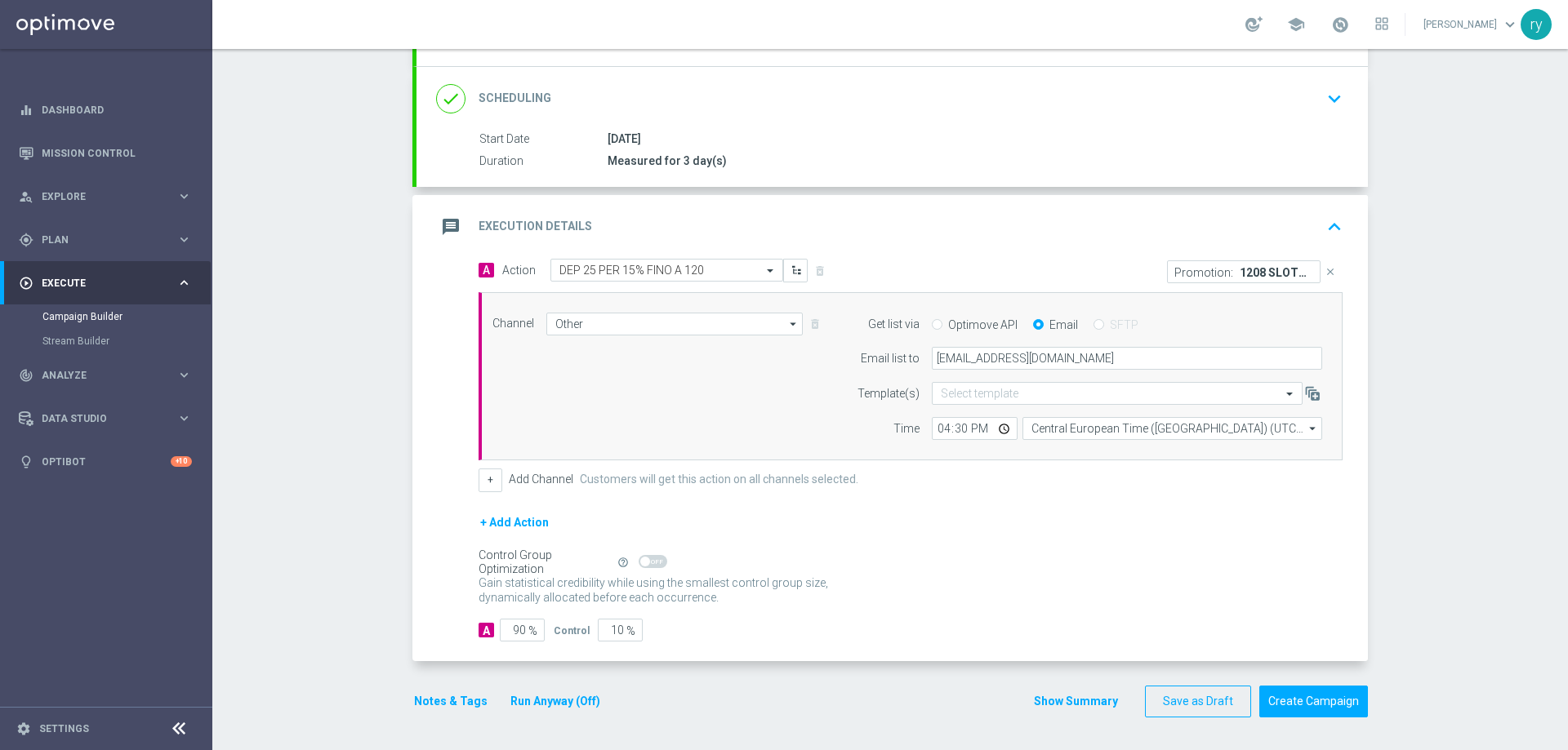
click at [436, 700] on button "Notes & Tags" at bounding box center [450, 701] width 77 height 20
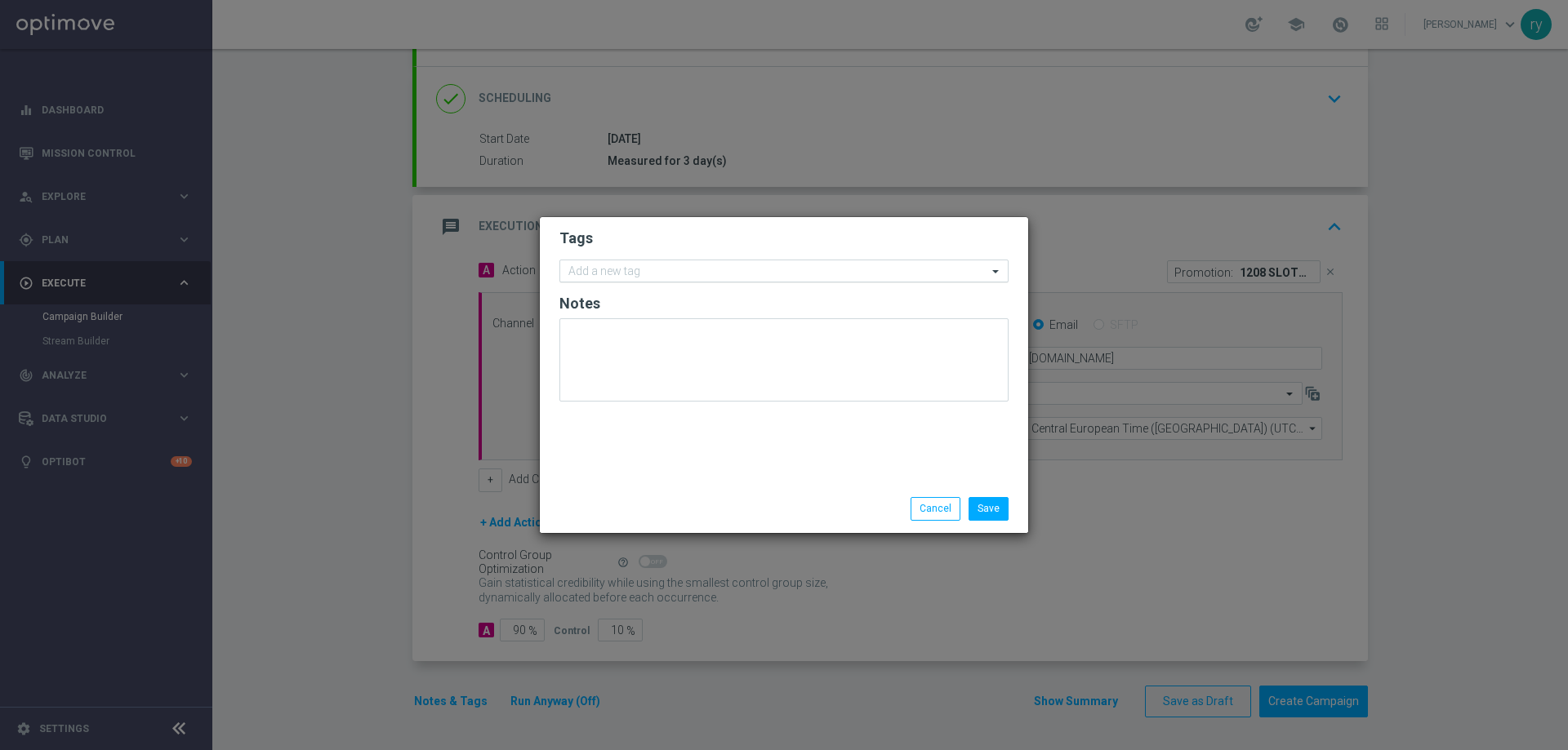
click at [586, 278] on input "text" at bounding box center [777, 273] width 419 height 14
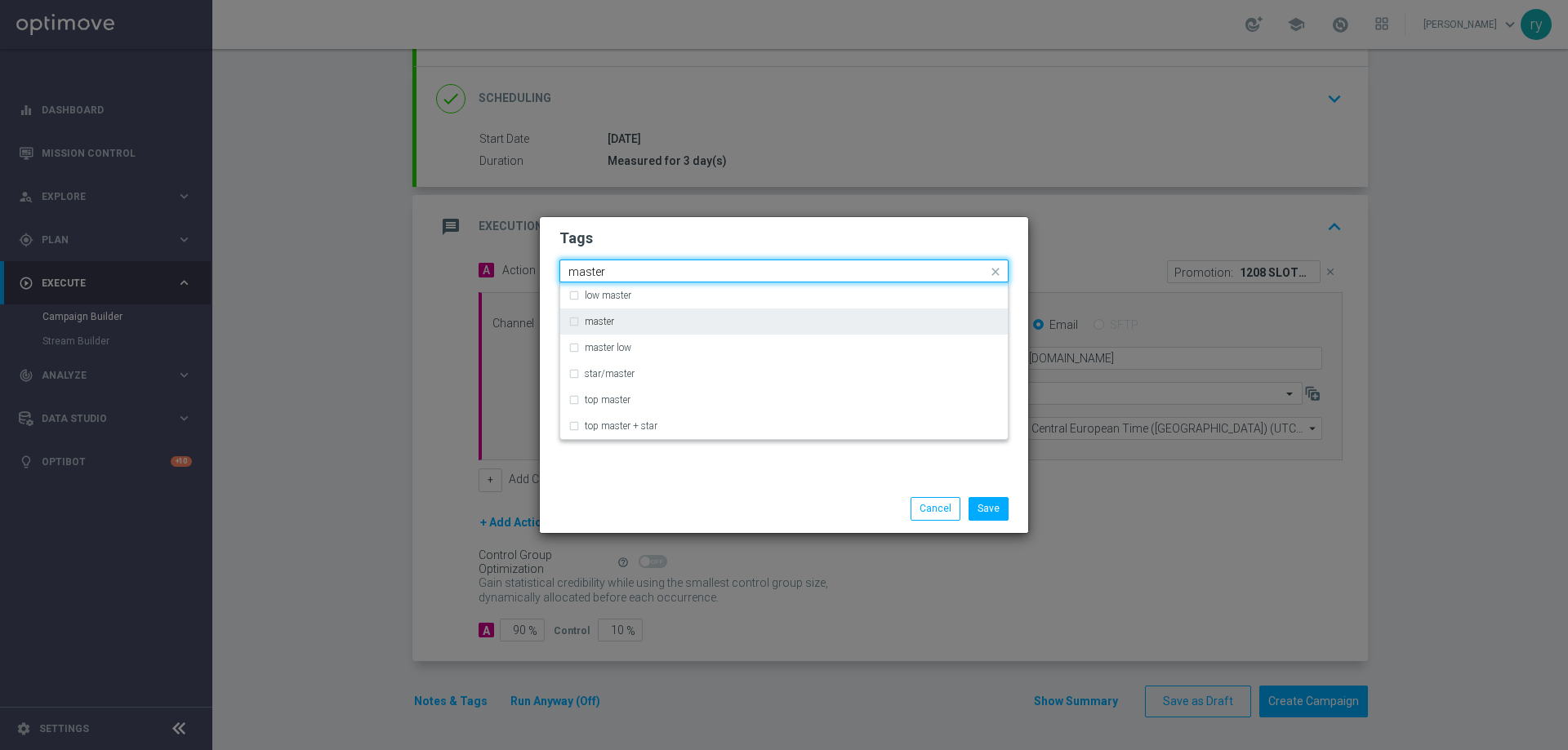
click at [578, 321] on div "master" at bounding box center [783, 321] width 431 height 26
type input "master"
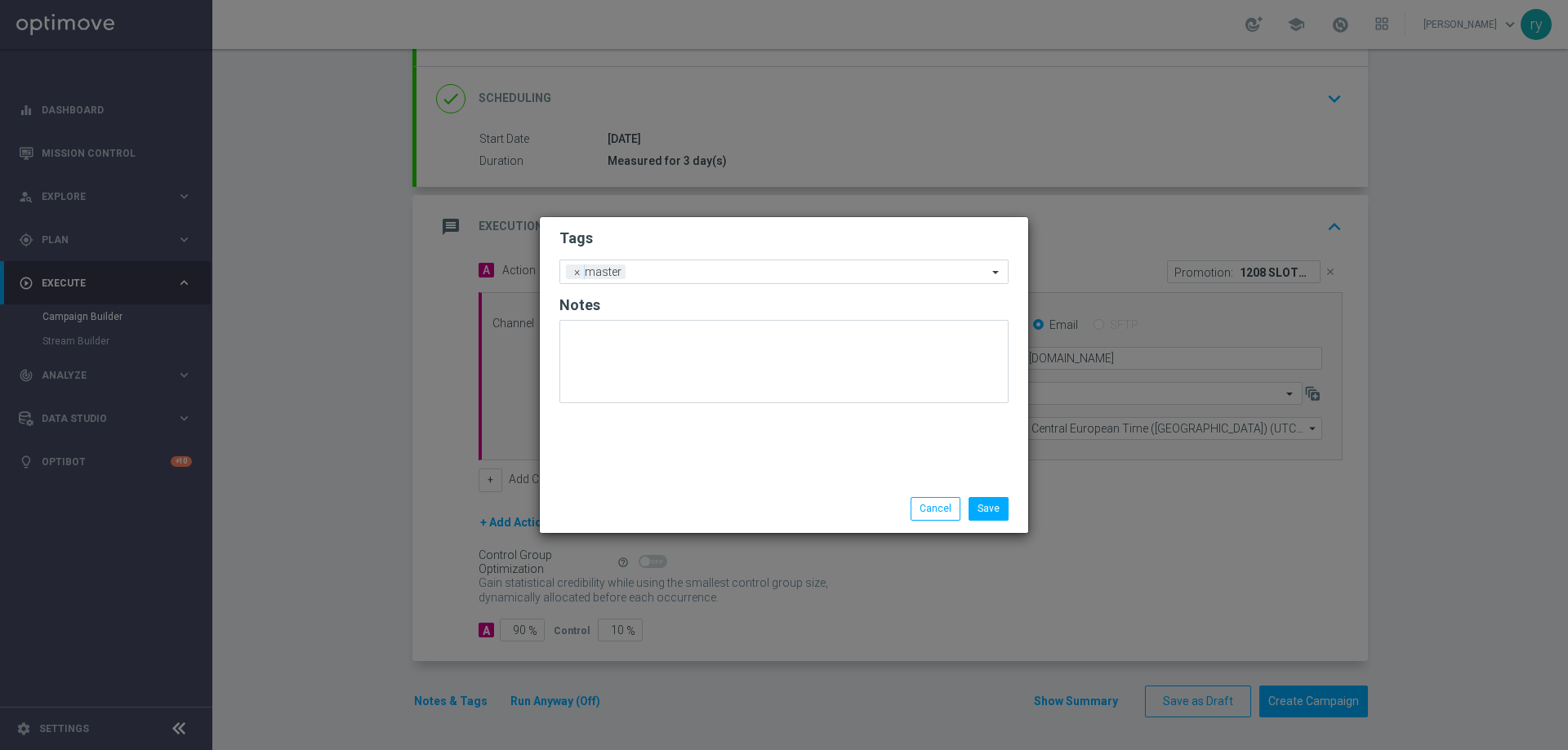
click at [644, 467] on div "Tags Add a new tag × master Notes" at bounding box center [784, 350] width 488 height 267
click at [695, 267] on input "text" at bounding box center [809, 274] width 355 height 14
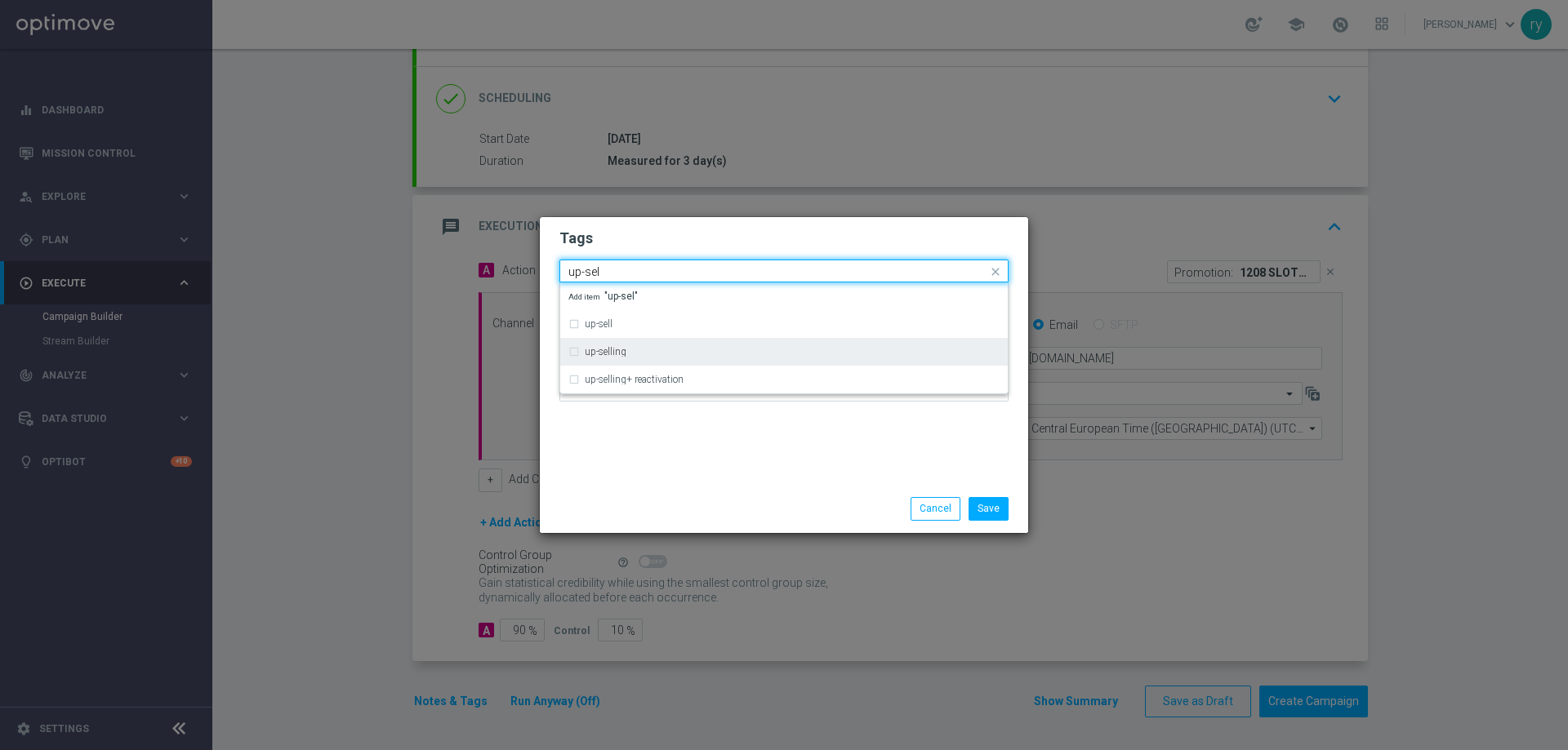
click at [575, 355] on div "up-selling" at bounding box center [783, 352] width 431 height 26
type input "up-sel"
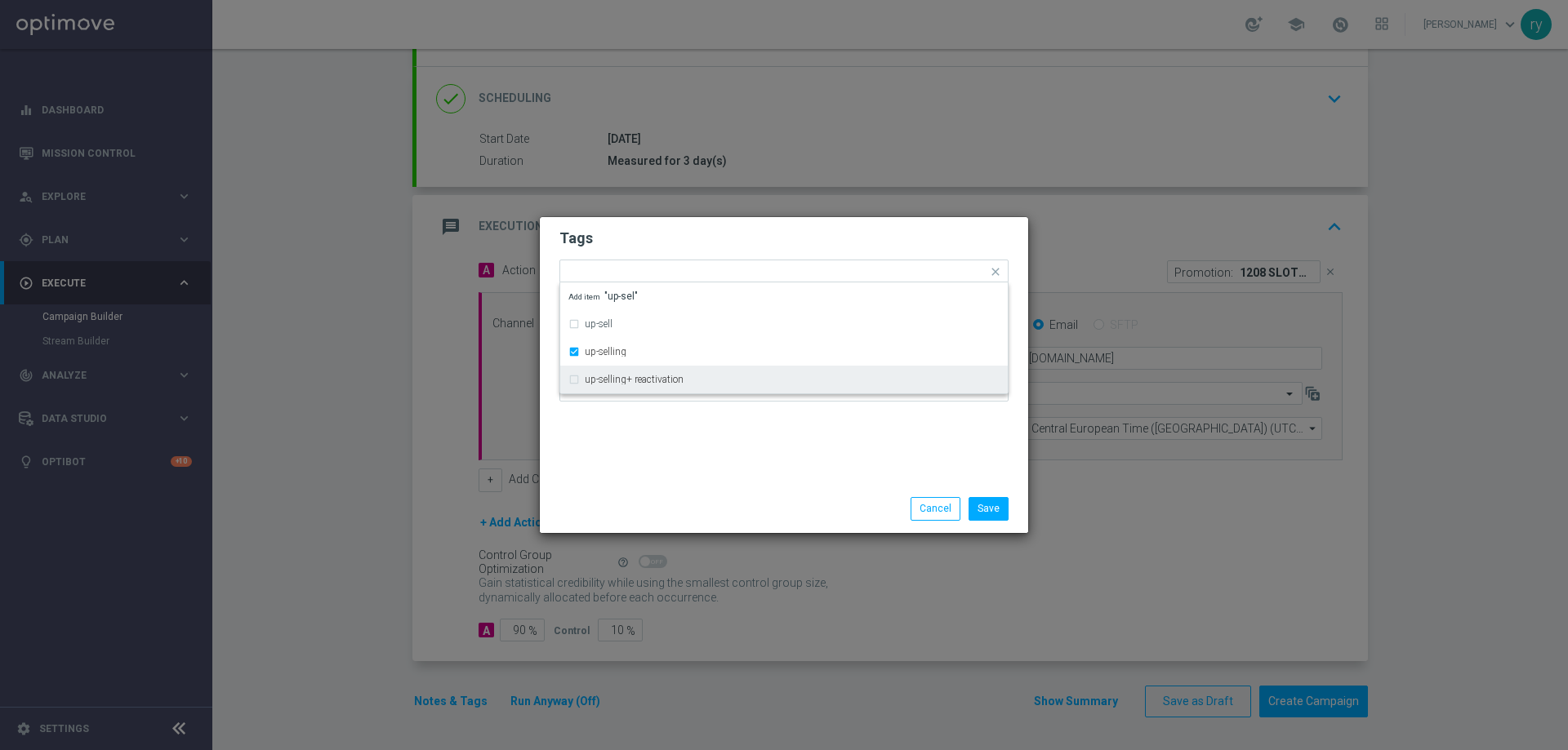
click at [627, 466] on div "Tags Quick find × master × up-selling up-sell up-selling up-selling+ reactivati…" at bounding box center [784, 350] width 488 height 267
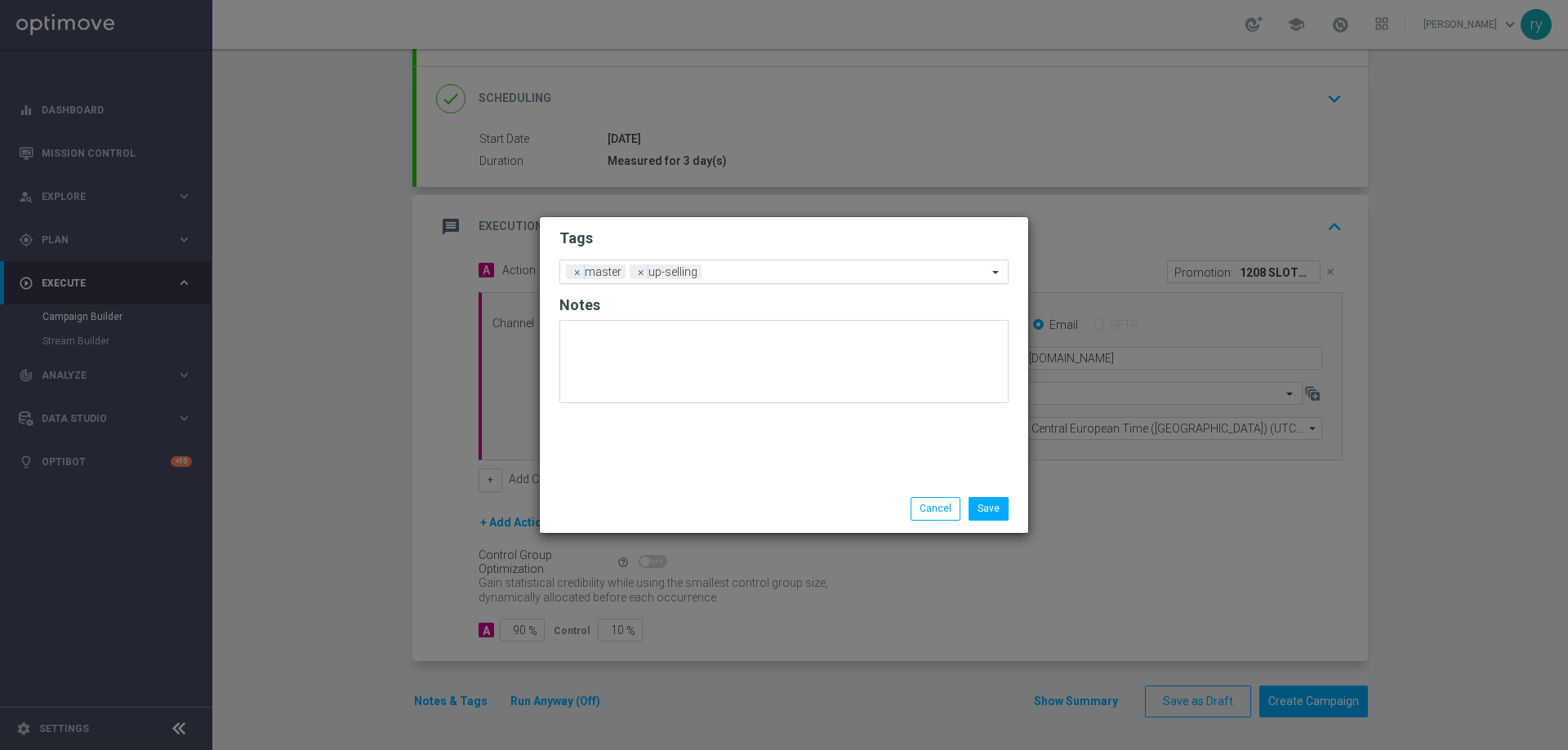
click at [736, 273] on input "text" at bounding box center [848, 274] width 280 height 14
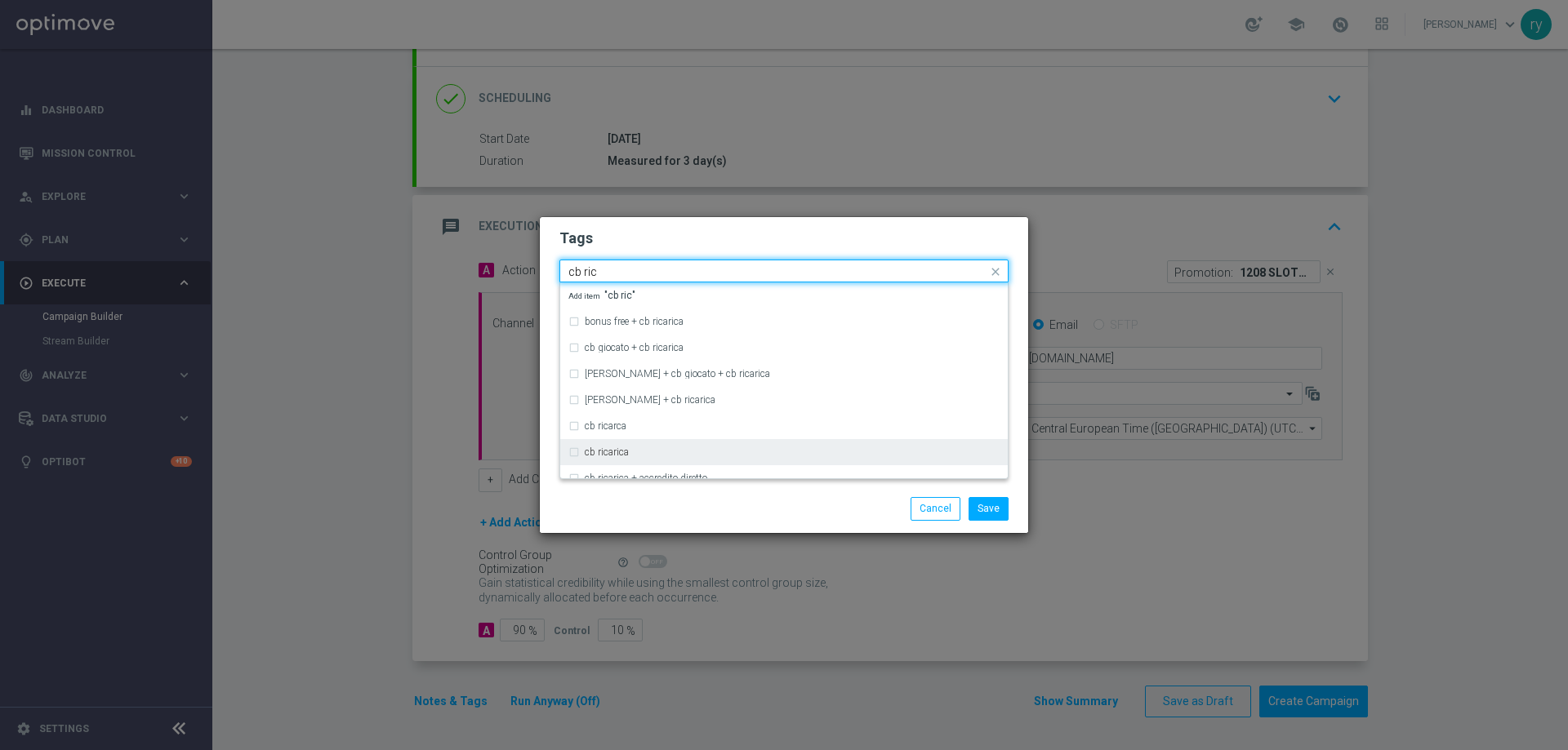
click at [576, 454] on div "cb ricarica" at bounding box center [783, 452] width 431 height 26
type input "cb ric"
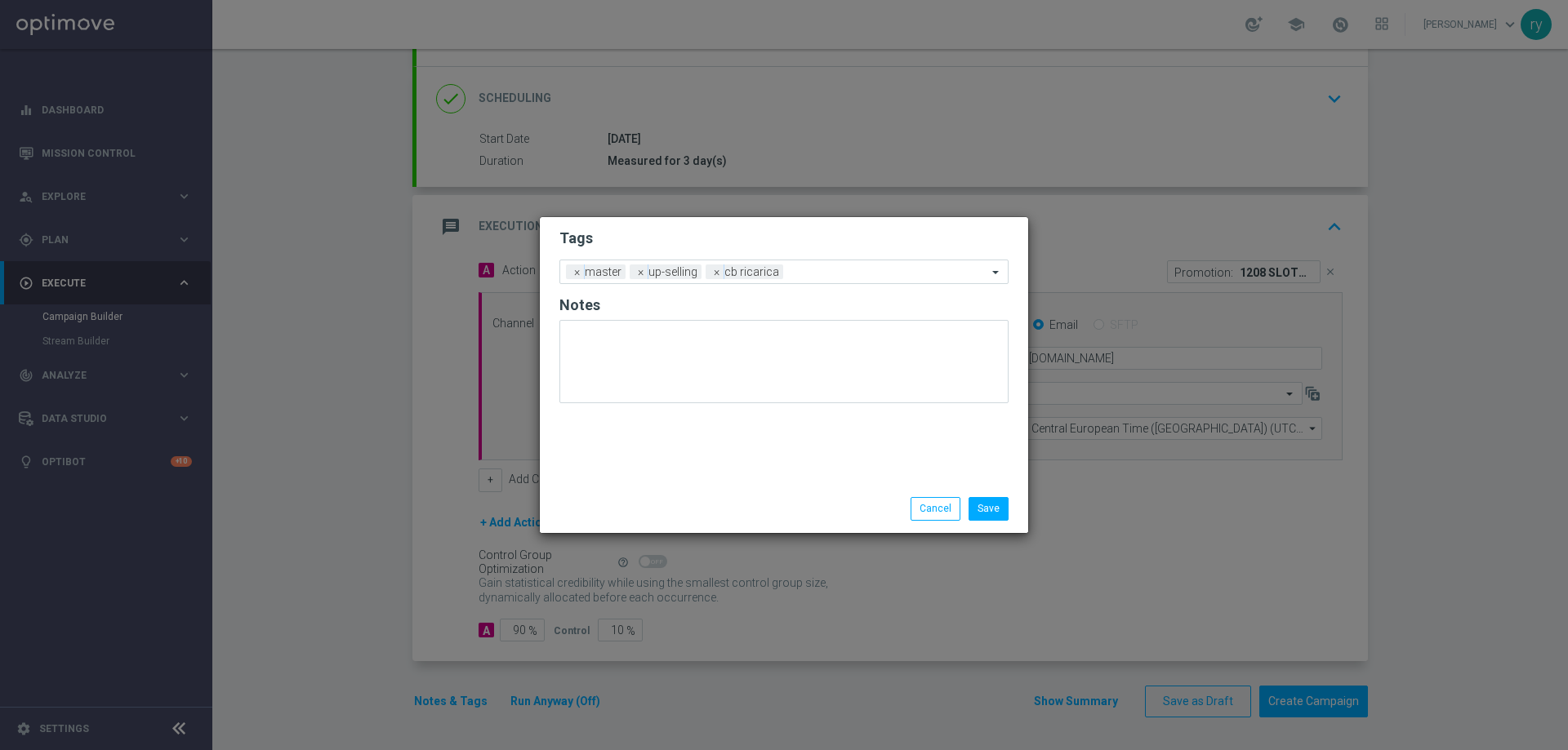
click at [598, 501] on div "Save Cancel" at bounding box center [784, 509] width 474 height 23
click at [808, 274] on input "text" at bounding box center [888, 274] width 198 height 14
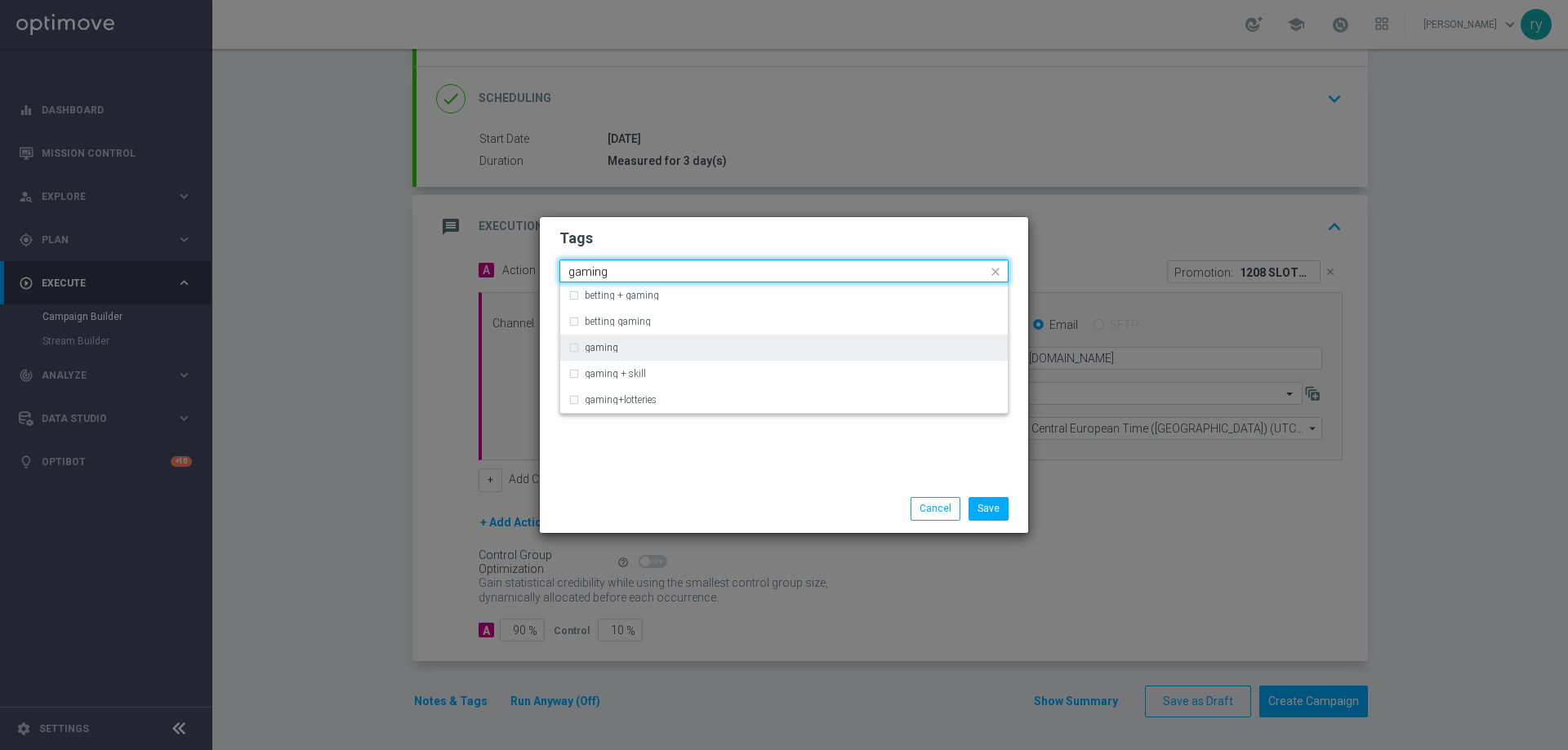
click at [572, 350] on div "gaming" at bounding box center [783, 348] width 431 height 26
type input "gaming"
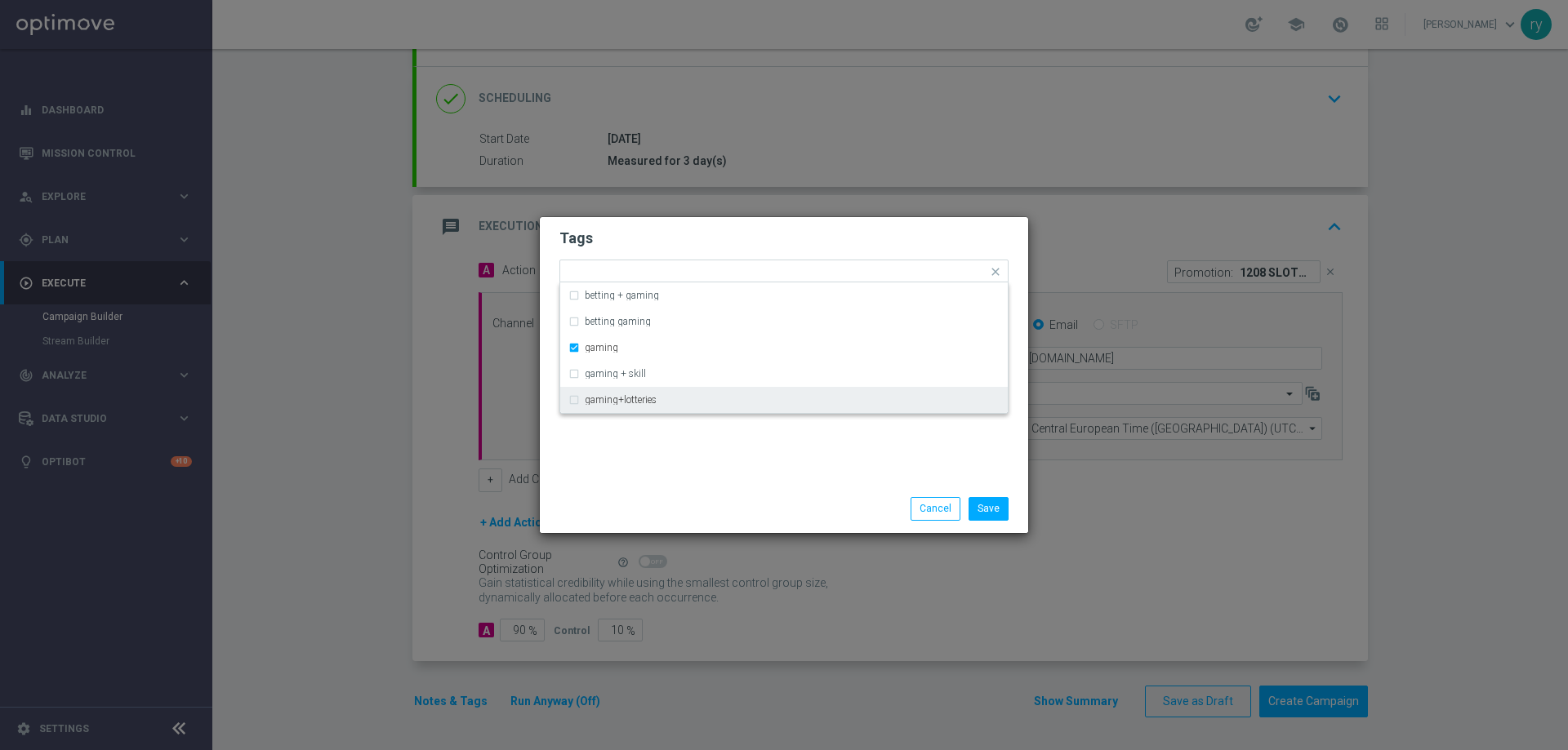
click at [632, 476] on div "Tags Quick find × master × up-selling × cb ricarica × gaming betting + gaming b…" at bounding box center [784, 350] width 488 height 267
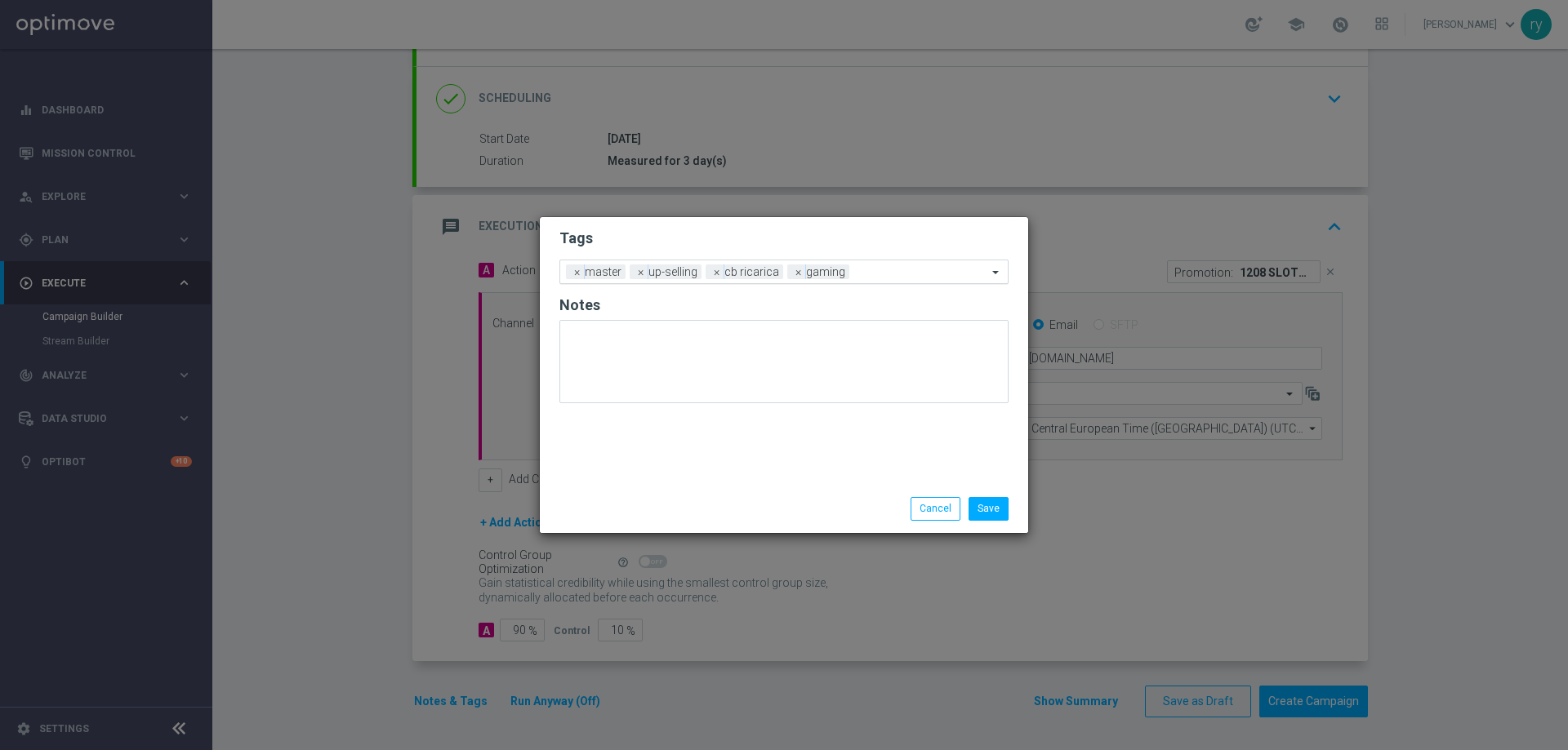
click at [877, 274] on input "text" at bounding box center [921, 274] width 132 height 14
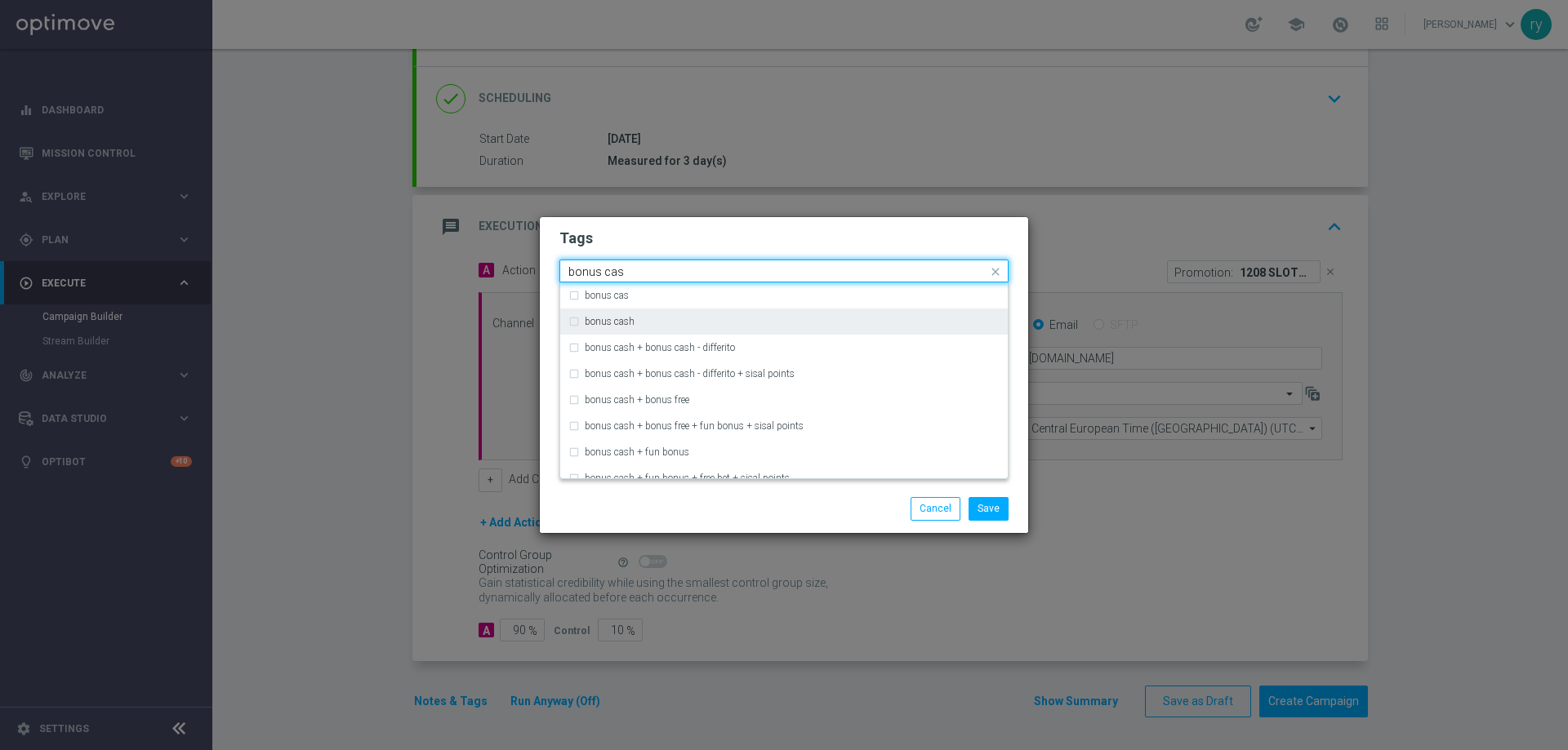
click at [576, 323] on div "bonus cash" at bounding box center [783, 321] width 431 height 26
type input "bonus cas"
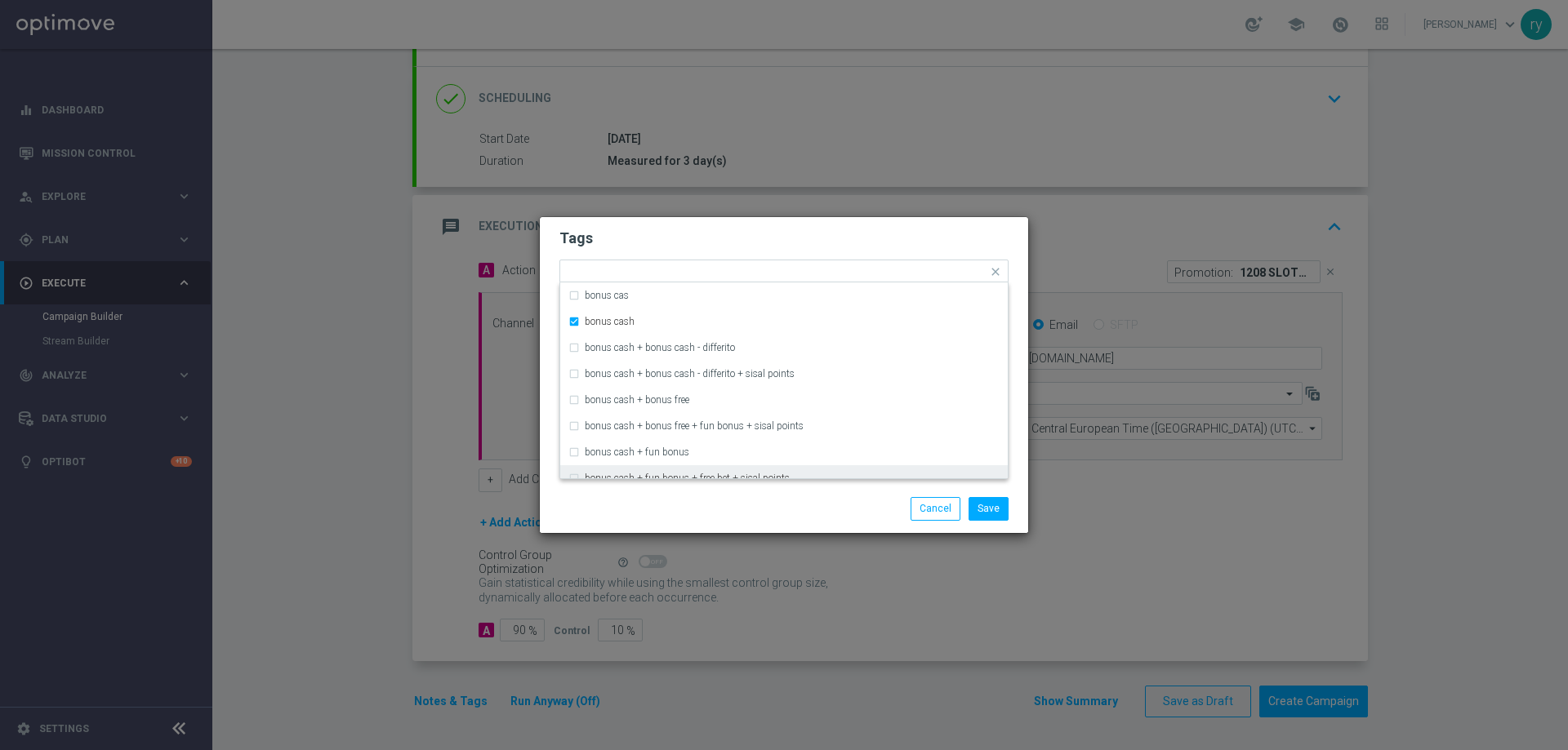
click at [742, 513] on div "Save Cancel" at bounding box center [862, 509] width 316 height 23
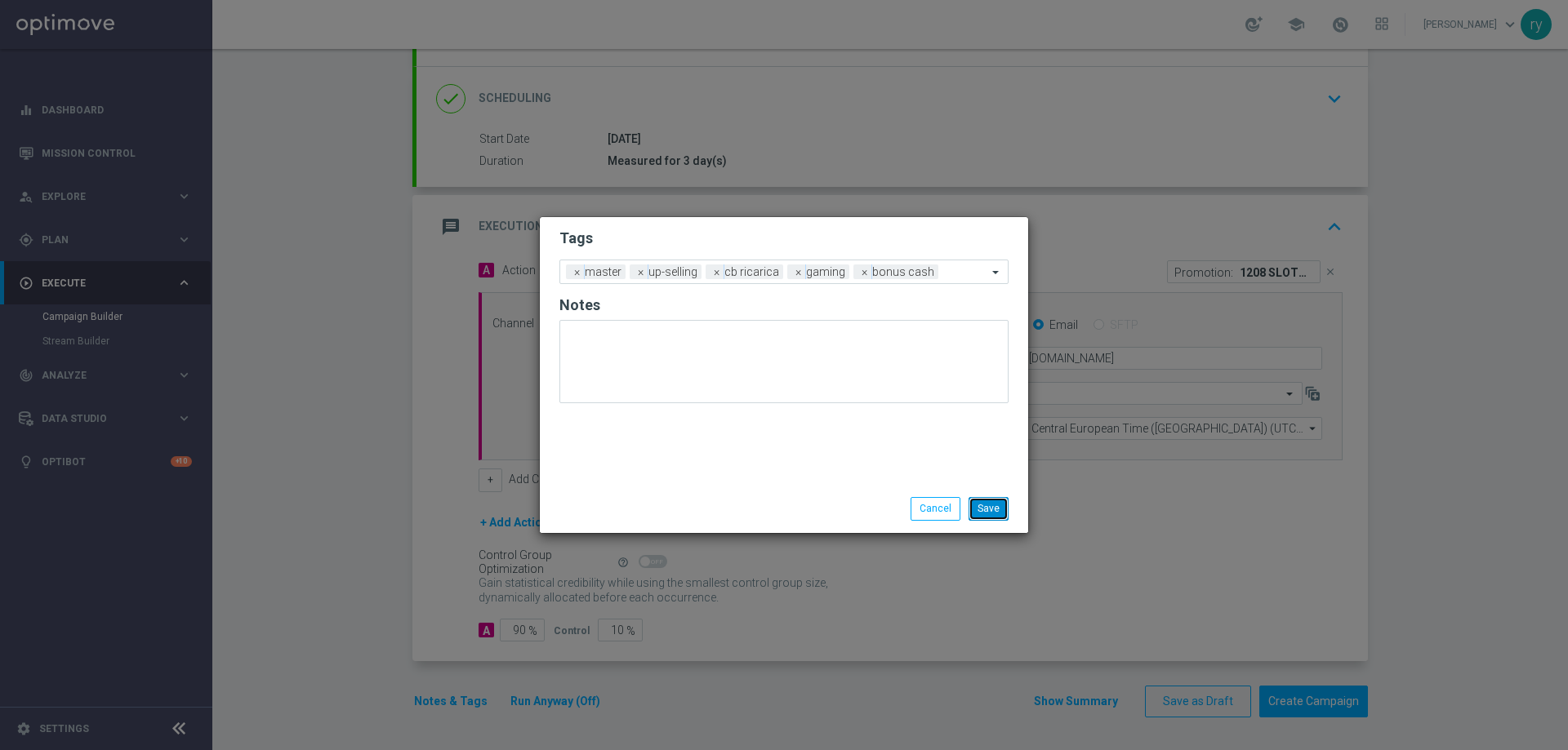
click at [985, 514] on button "Save" at bounding box center [989, 509] width 40 height 23
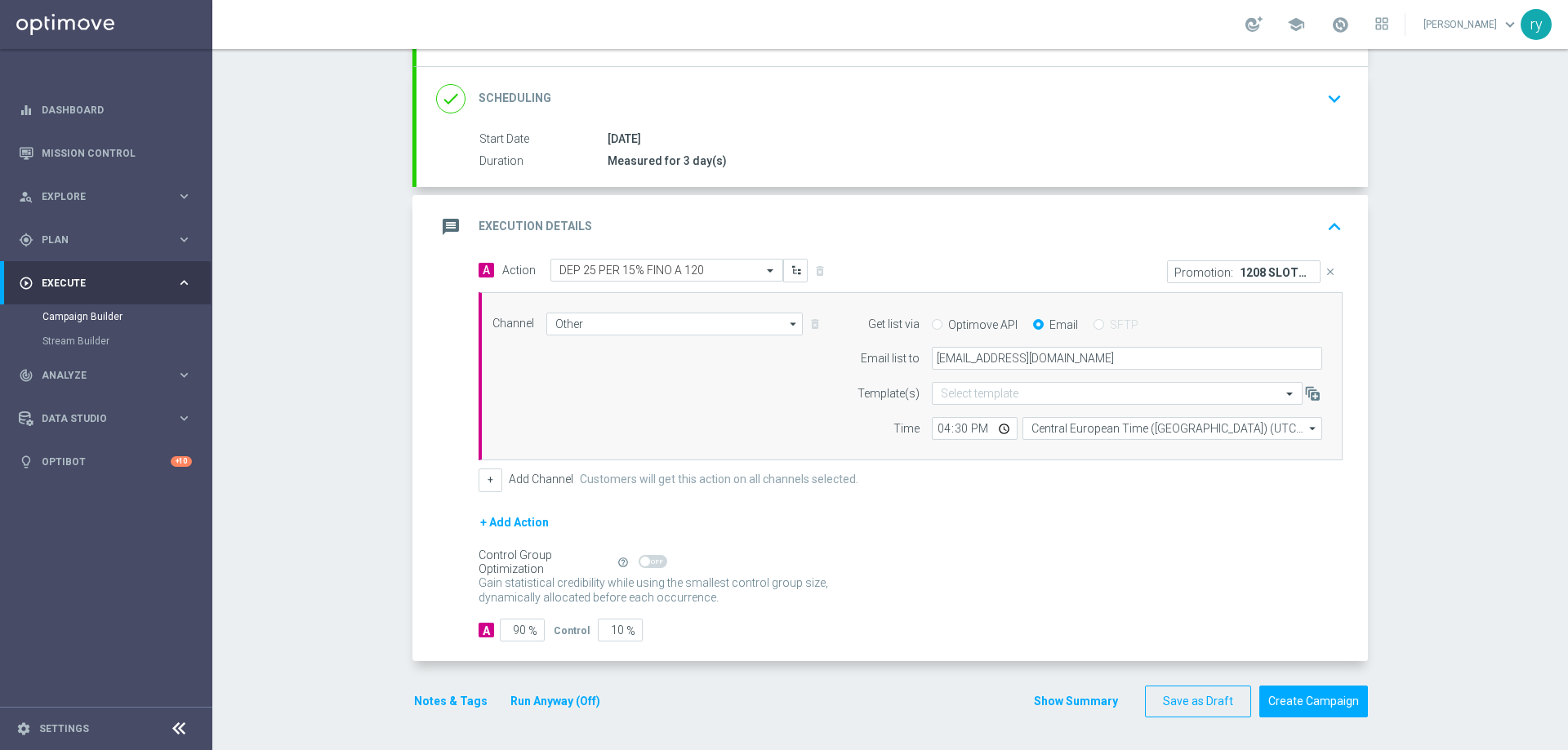
click at [844, 629] on div "A 90 % Control 10 %" at bounding box center [910, 630] width 864 height 23
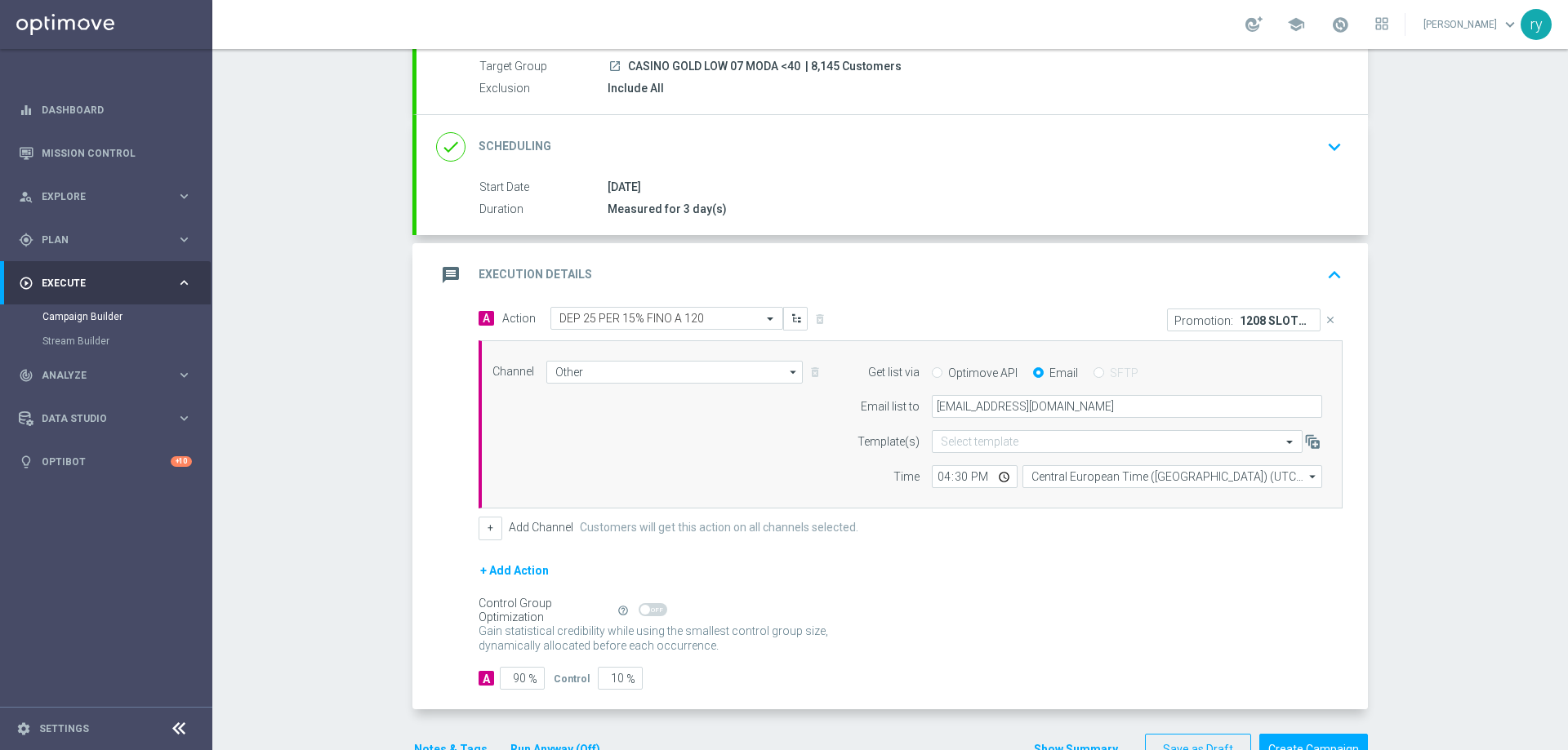
scroll to position [163, 0]
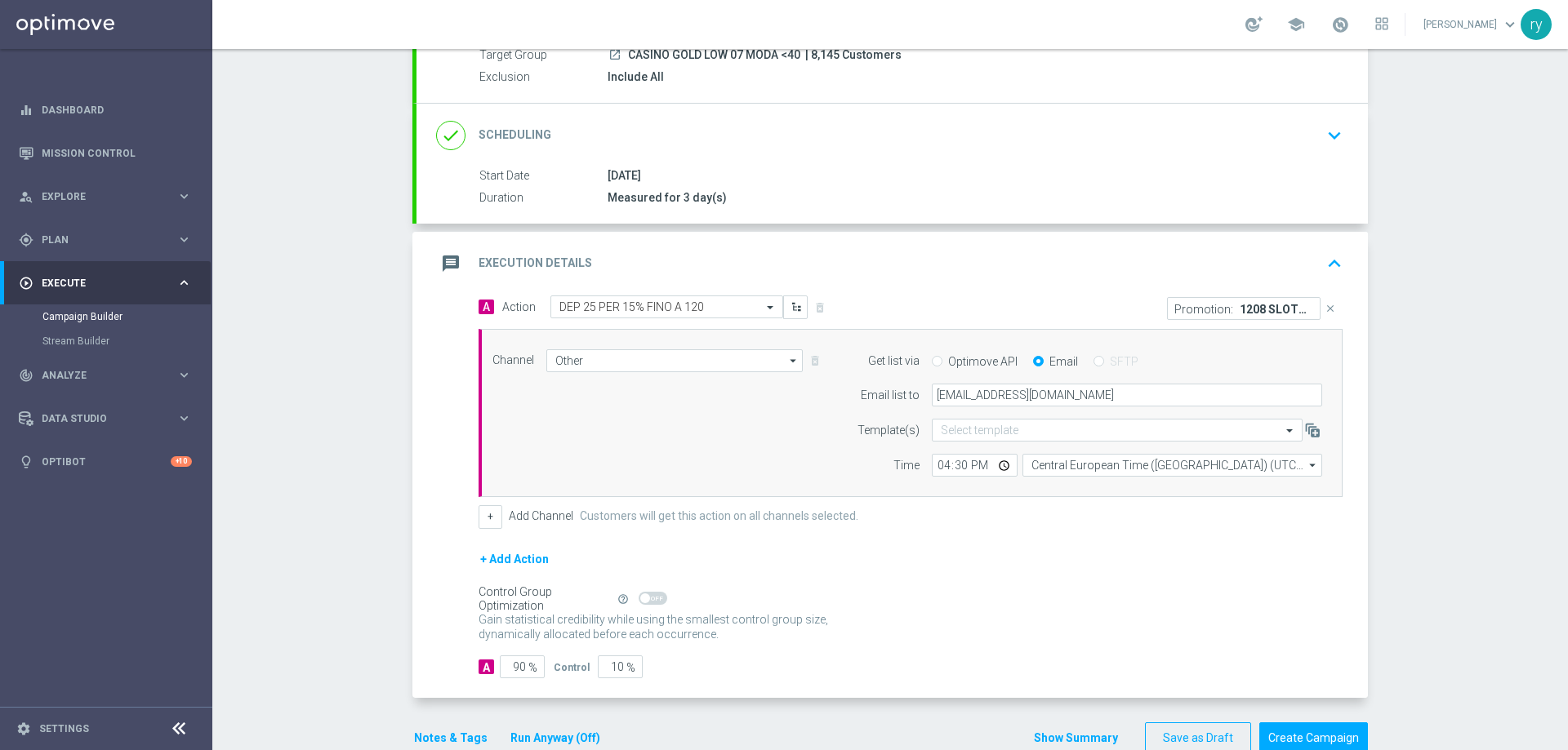
click at [1056, 738] on button "Show Summary" at bounding box center [1076, 739] width 85 height 19
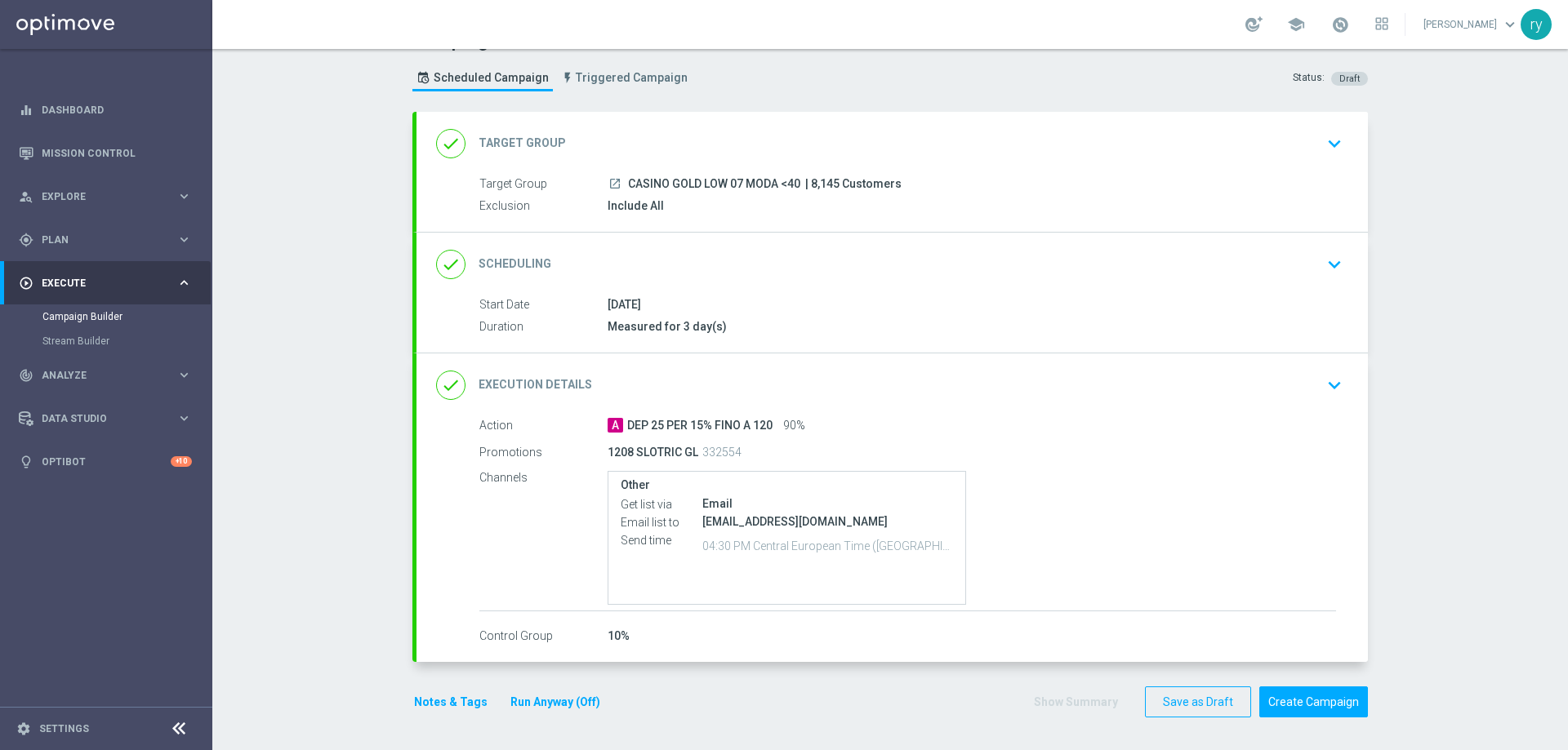
scroll to position [34, 0]
click at [1279, 697] on button "Create Campaign" at bounding box center [1313, 702] width 109 height 32
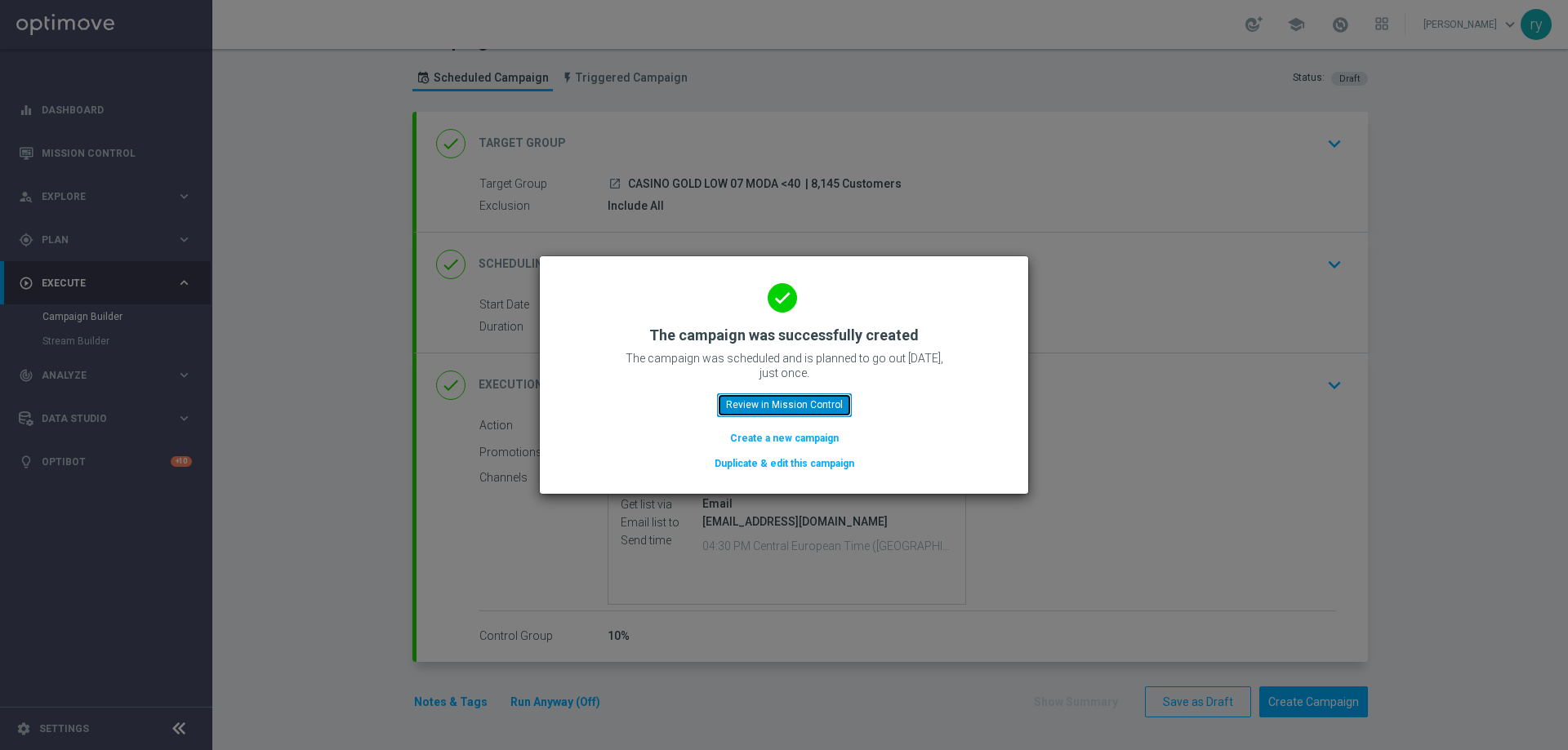
click at [835, 400] on button "Review in Mission Control" at bounding box center [784, 405] width 135 height 23
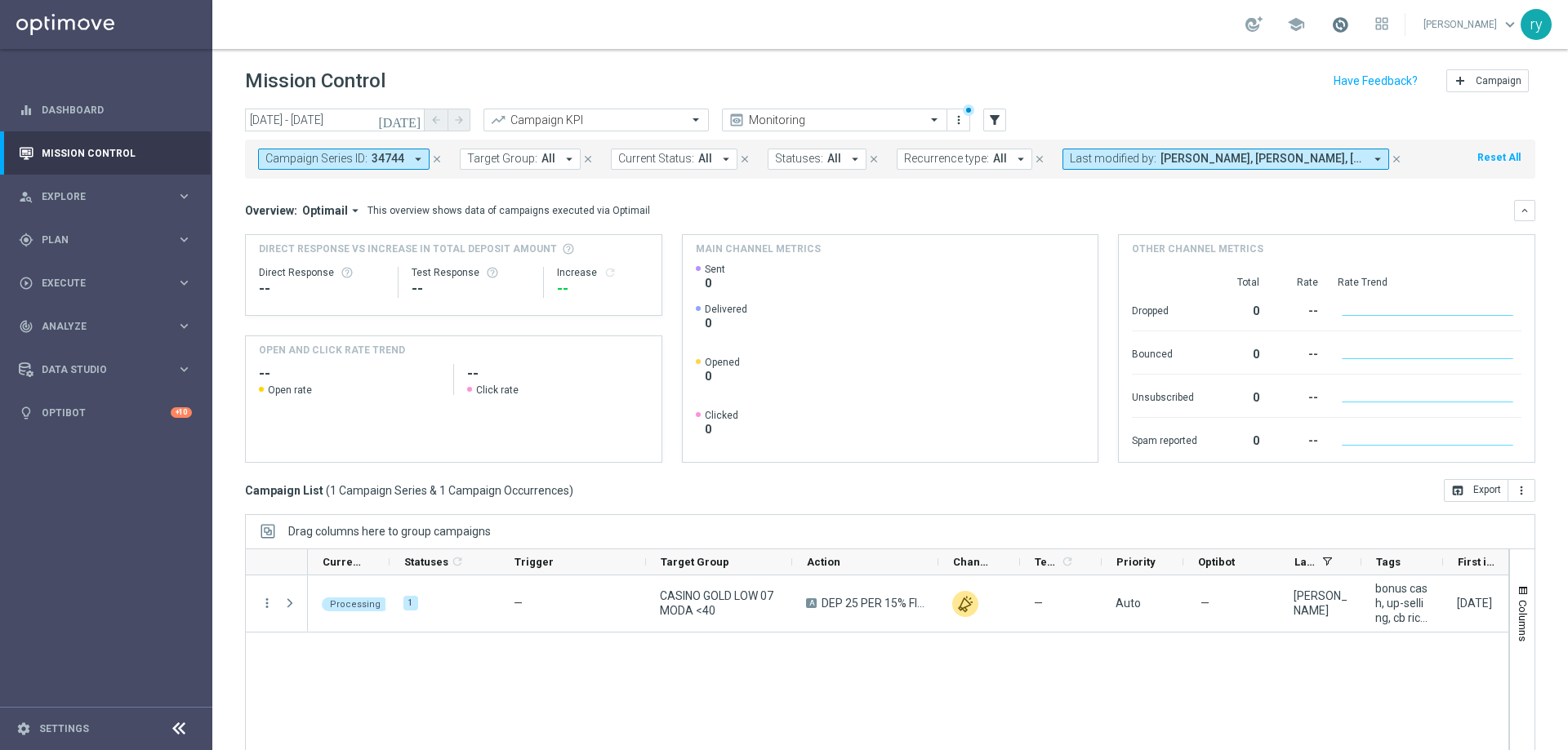
click at [1343, 25] on span at bounding box center [1340, 24] width 18 height 18
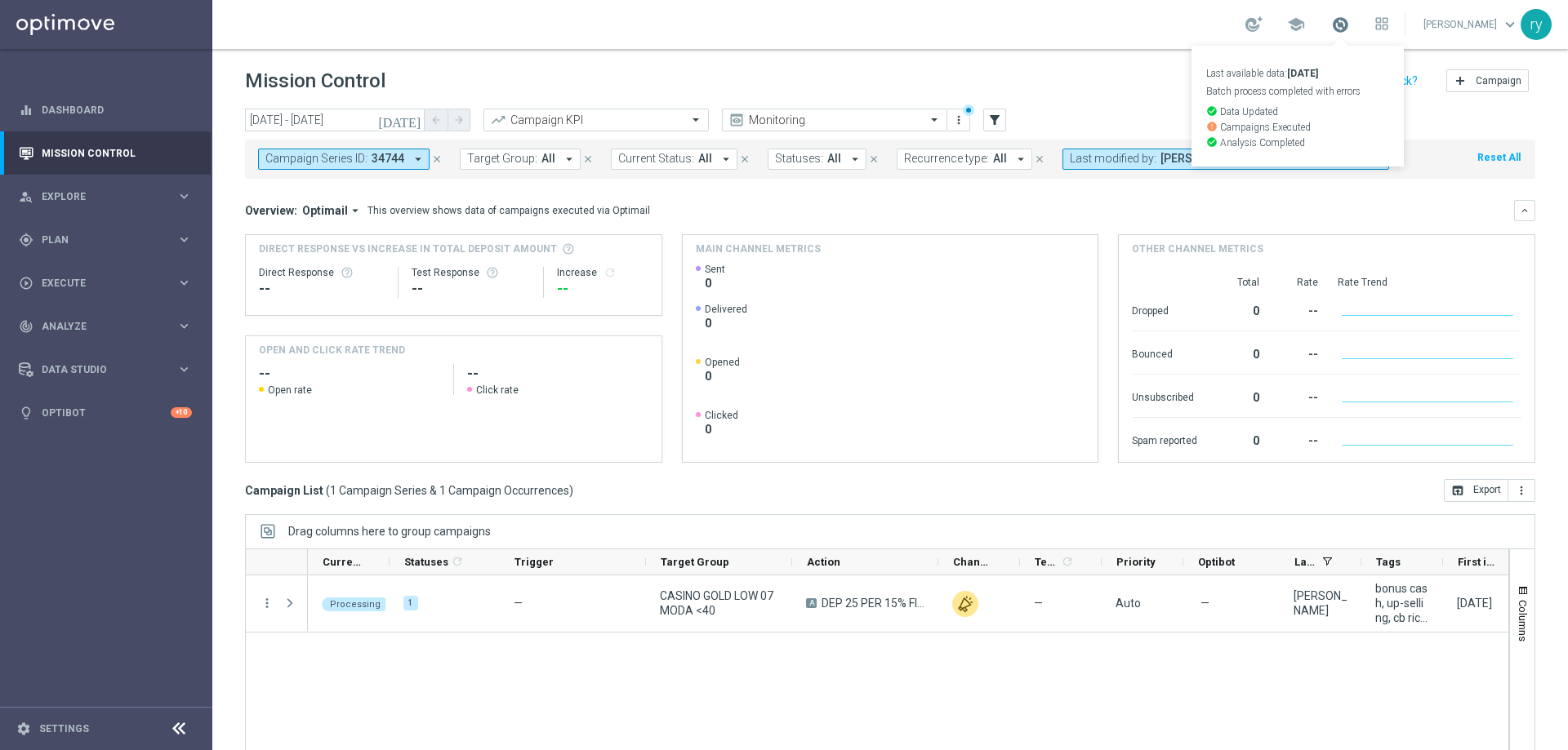
click at [1343, 25] on span at bounding box center [1340, 24] width 18 height 18
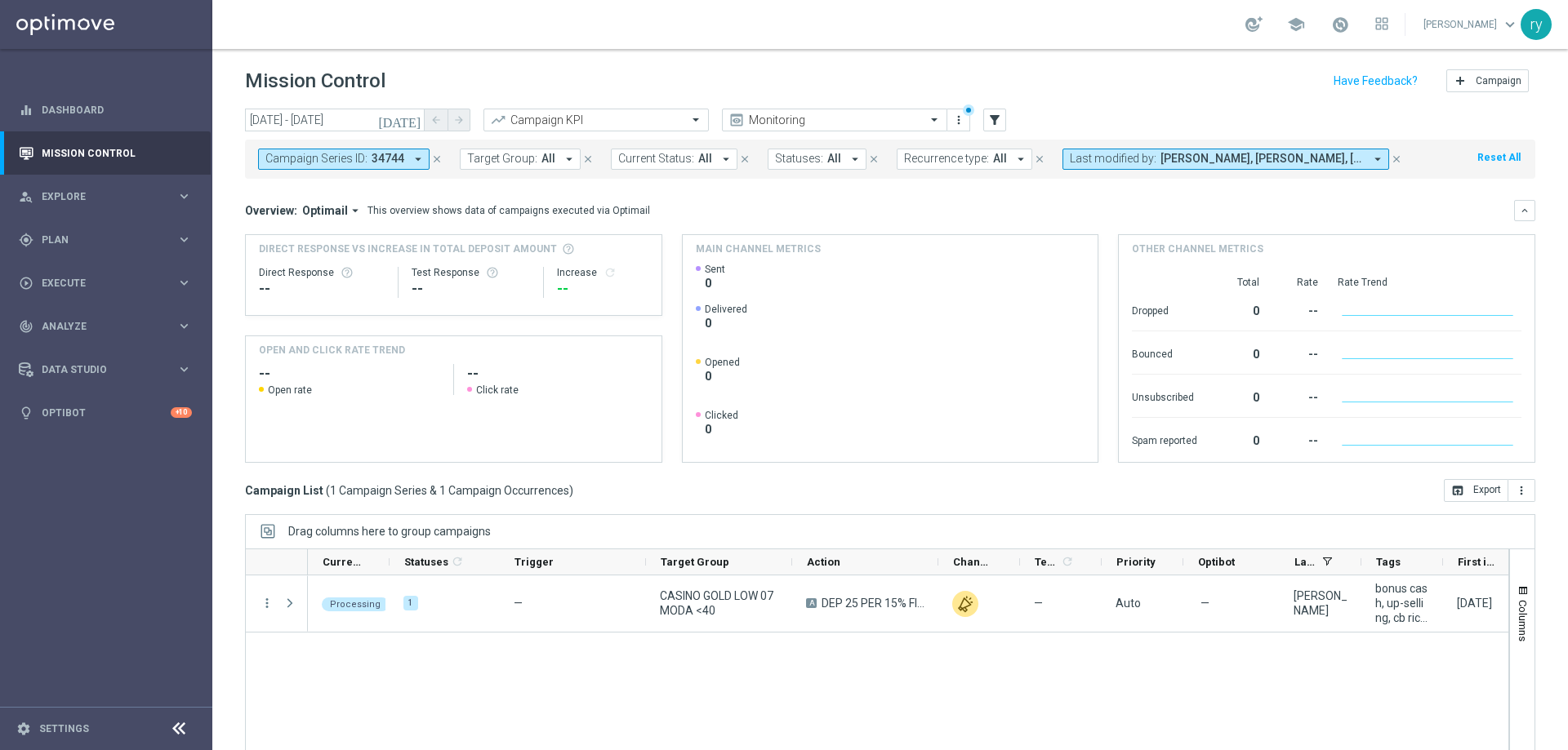
click at [611, 495] on div "Campaign List ( 1 Campaign Series & 1 Campaign Occurrences ) open_in_browser Ex…" at bounding box center [889, 490] width 1290 height 23
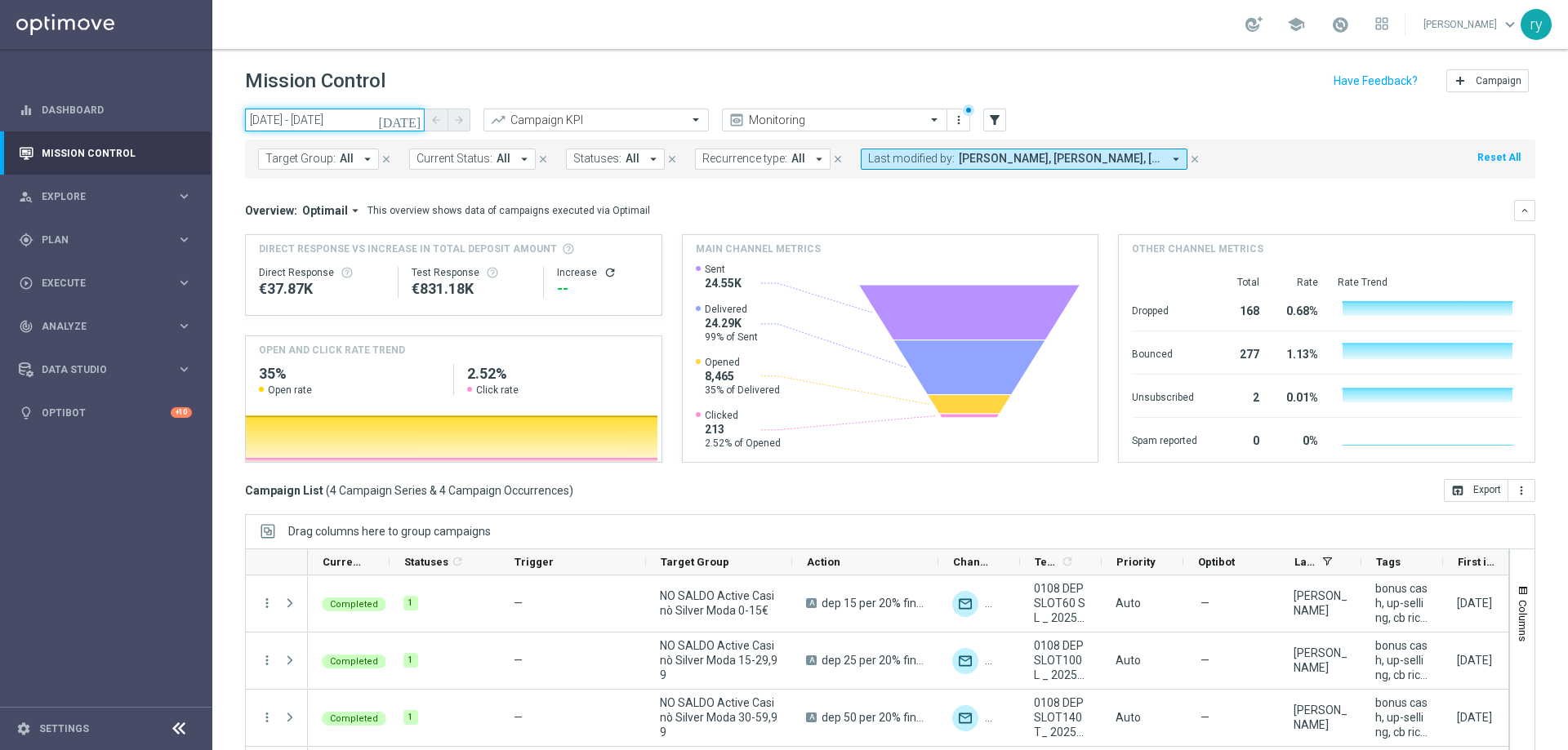
click at [346, 111] on input "01 Aug 2025 - 01 Aug 2025" at bounding box center [335, 120] width 179 height 23
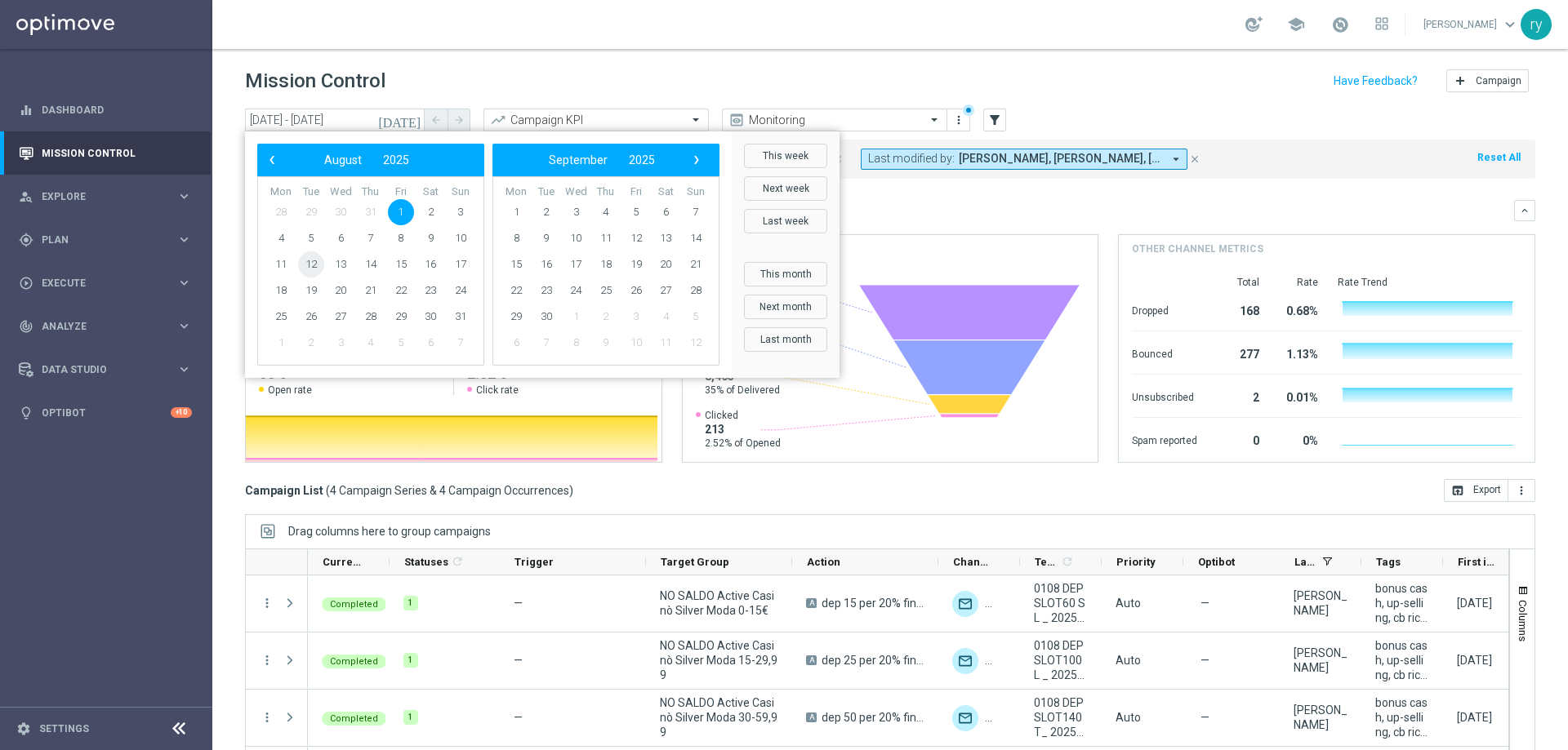
click at [321, 257] on span "12" at bounding box center [311, 265] width 26 height 26
type input "[DATE] - [DATE]"
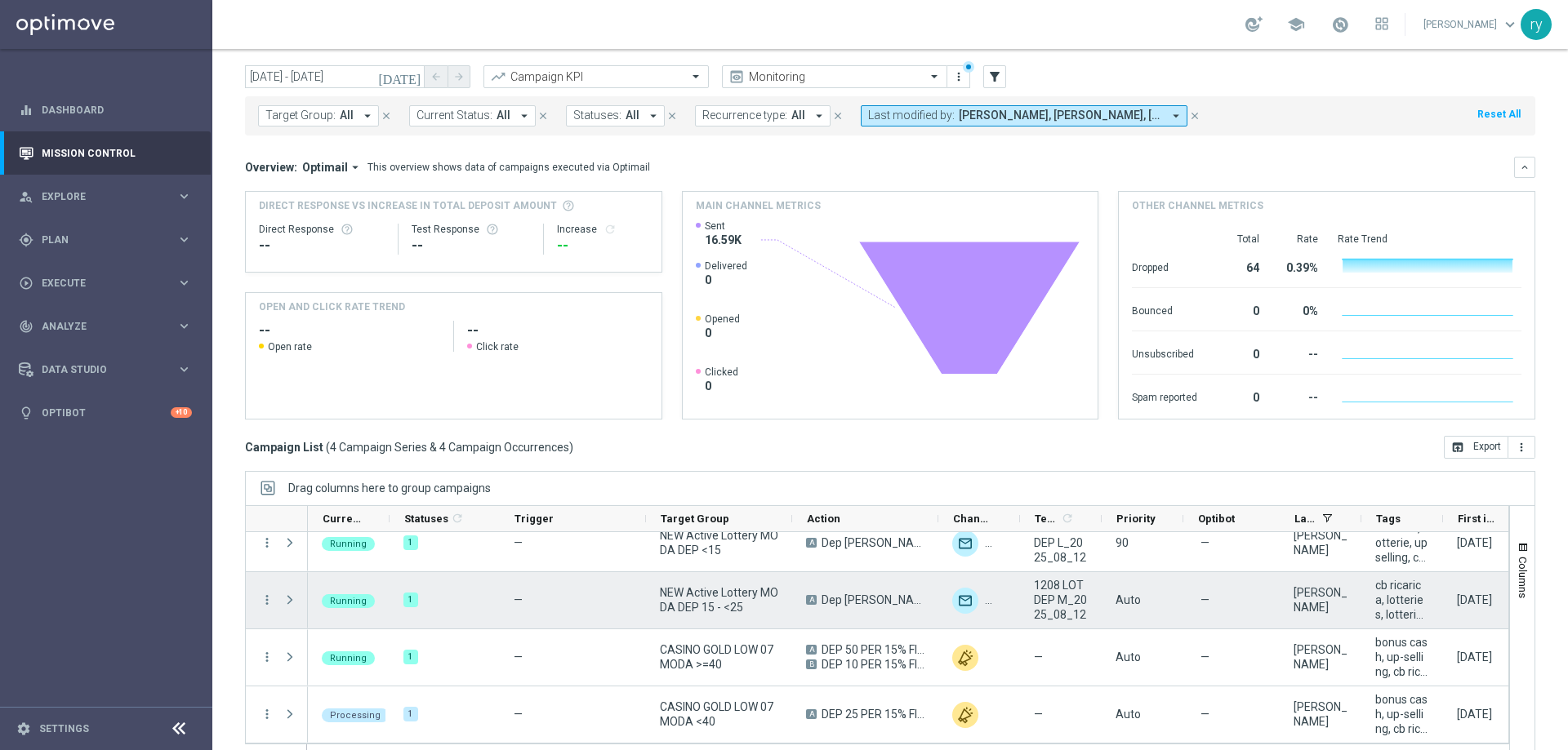
scroll to position [66, 0]
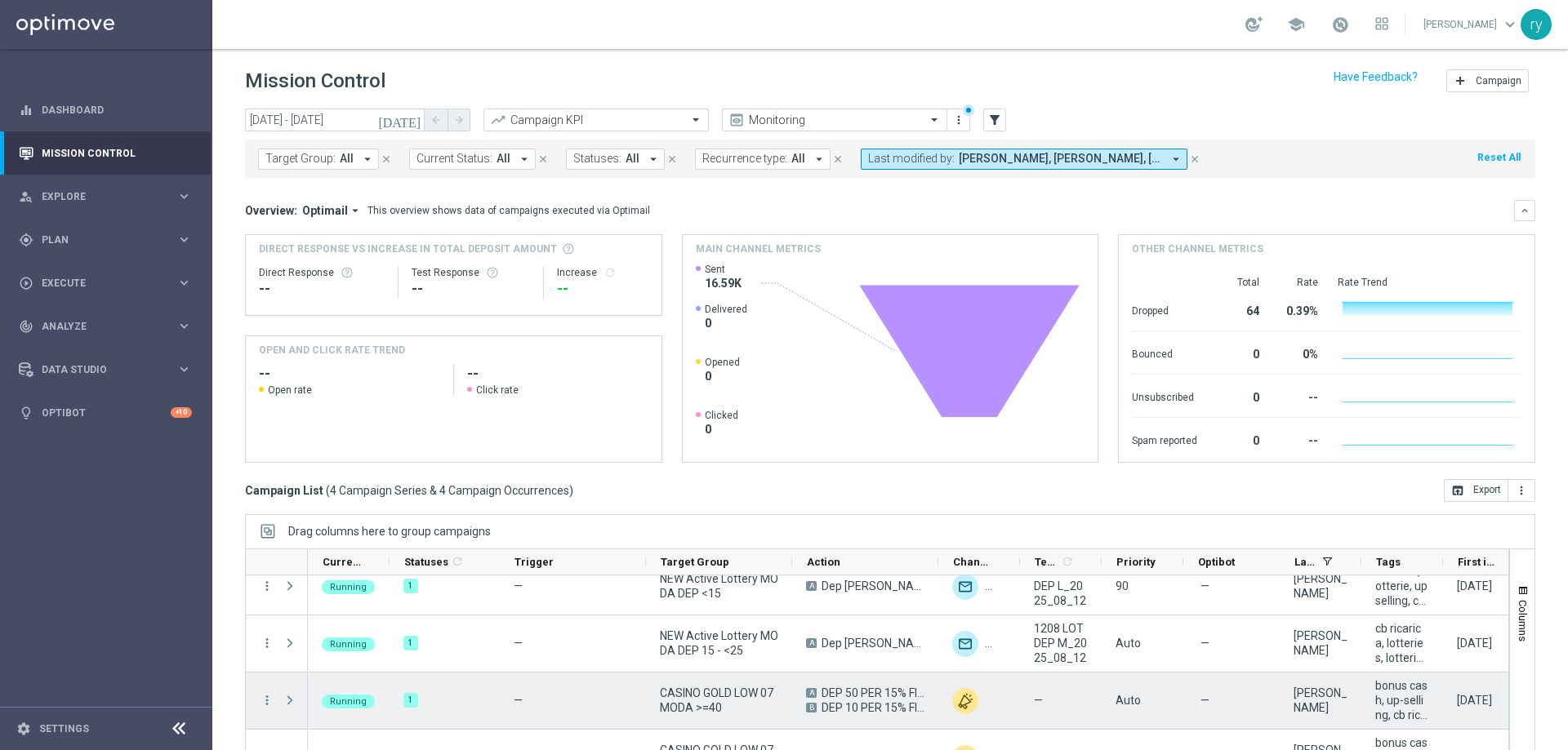
scroll to position [66, 0]
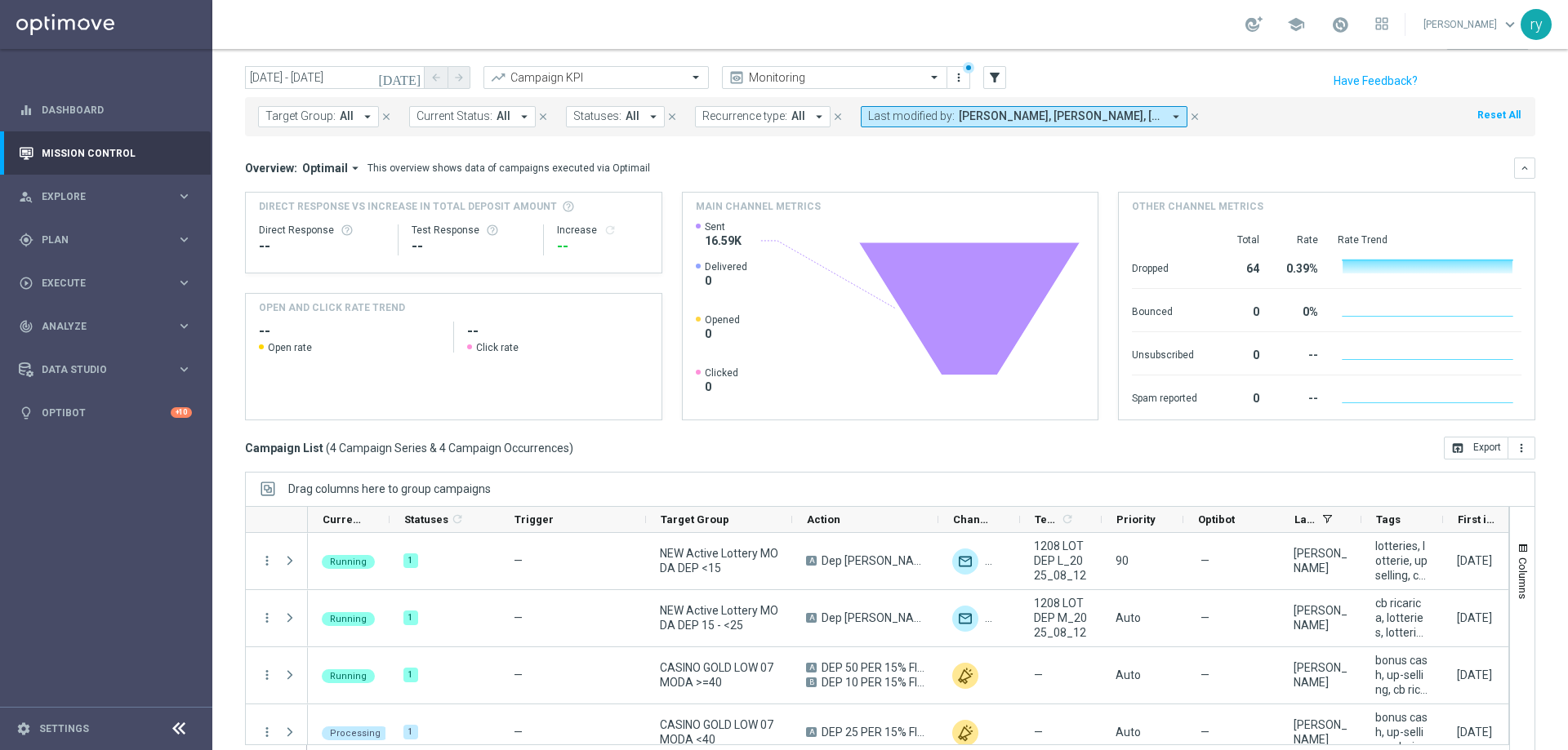
scroll to position [66, 0]
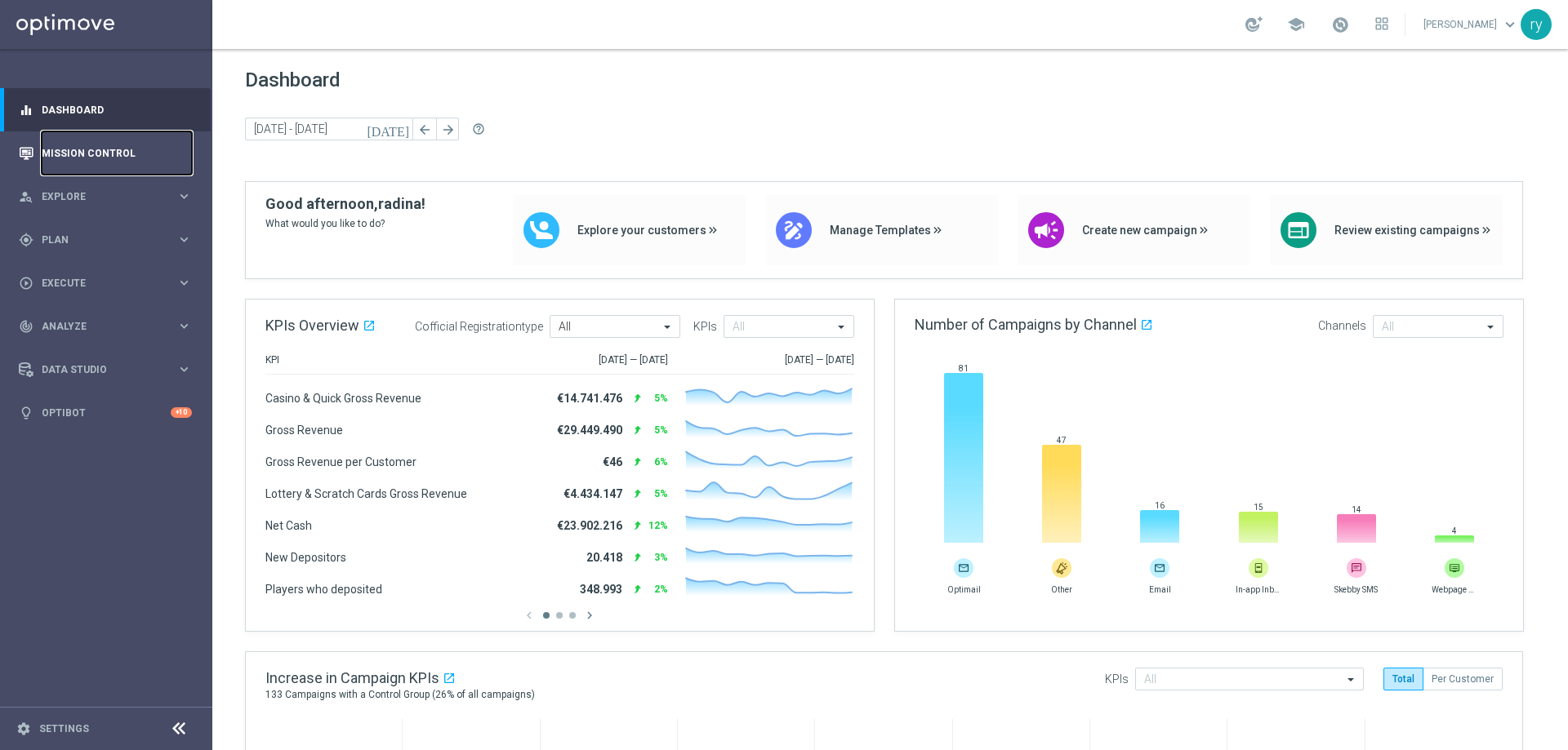
click at [65, 139] on link "Mission Control" at bounding box center [117, 153] width 150 height 44
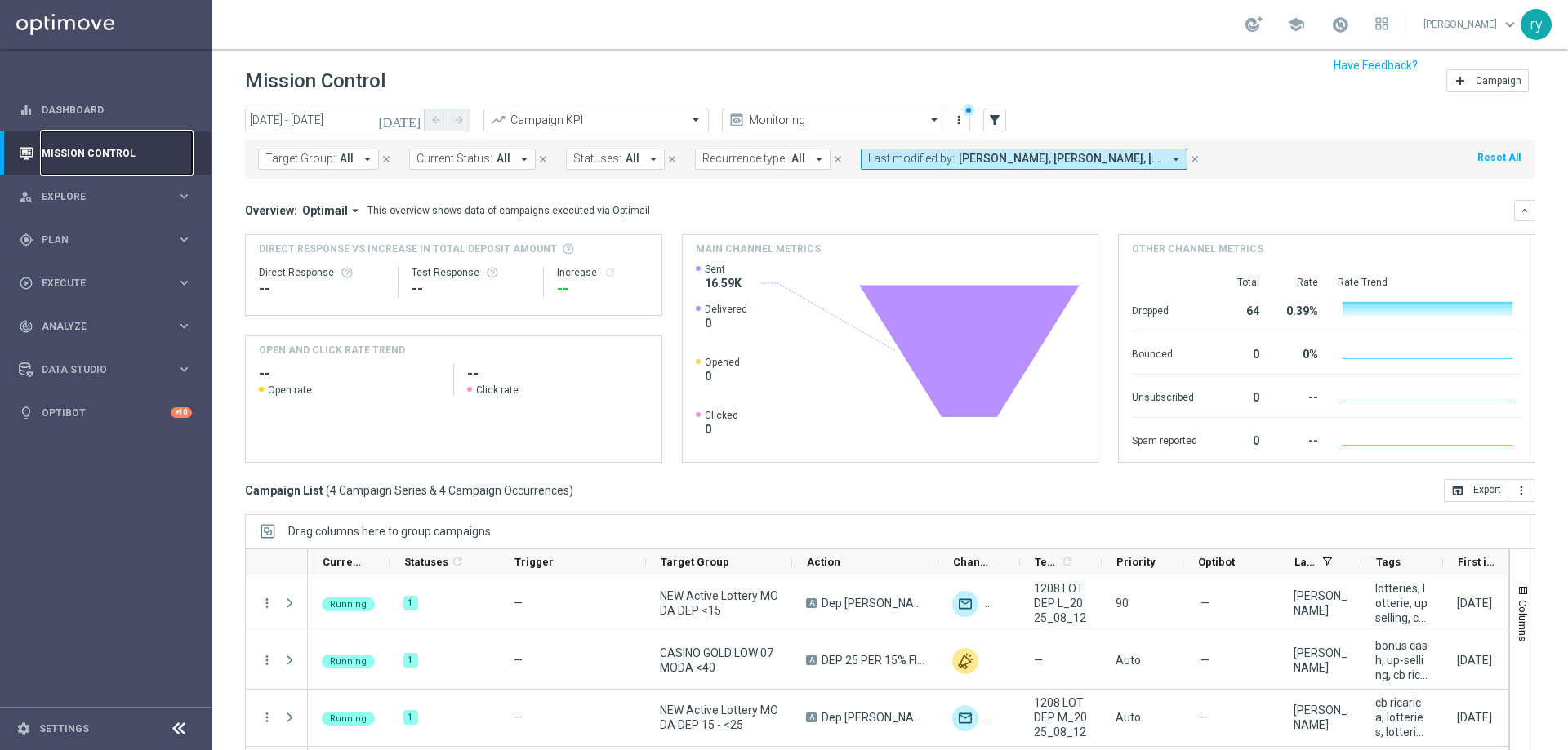
scroll to position [66, 0]
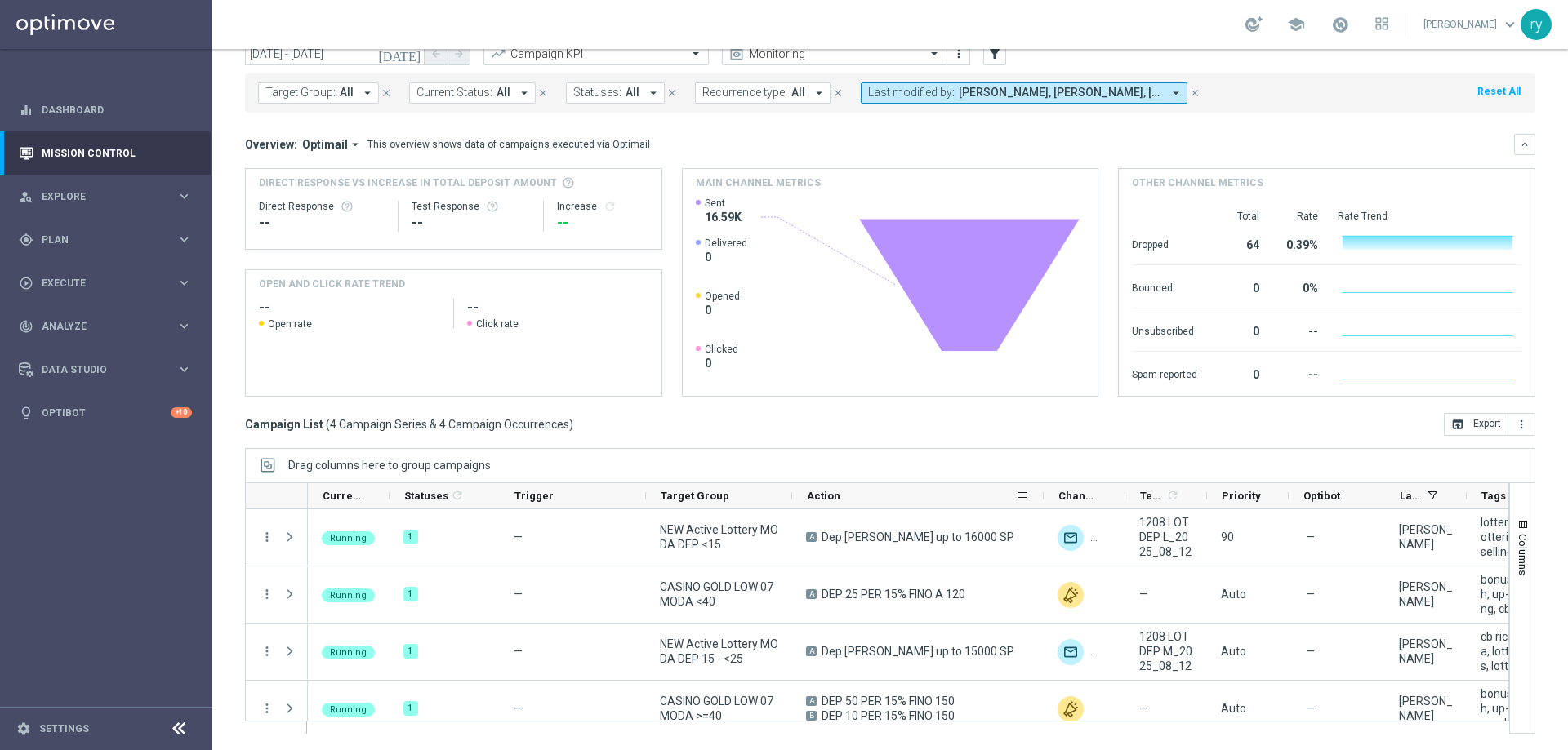
drag, startPoint x: 936, startPoint y: 499, endPoint x: 1044, endPoint y: 496, distance: 108.0
click at [1044, 496] on div at bounding box center [1043, 496] width 6 height 25
